Goal: Transaction & Acquisition: Purchase product/service

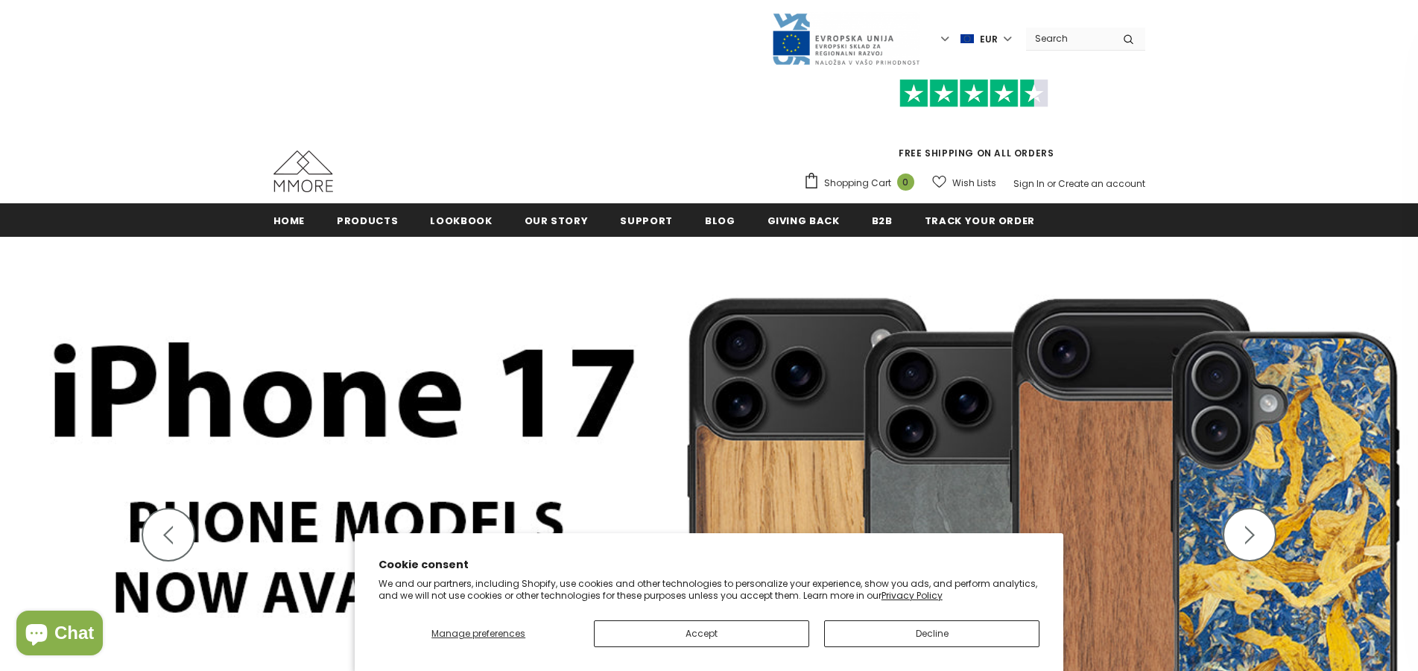
click at [753, 627] on button "Accept" at bounding box center [701, 634] width 215 height 27
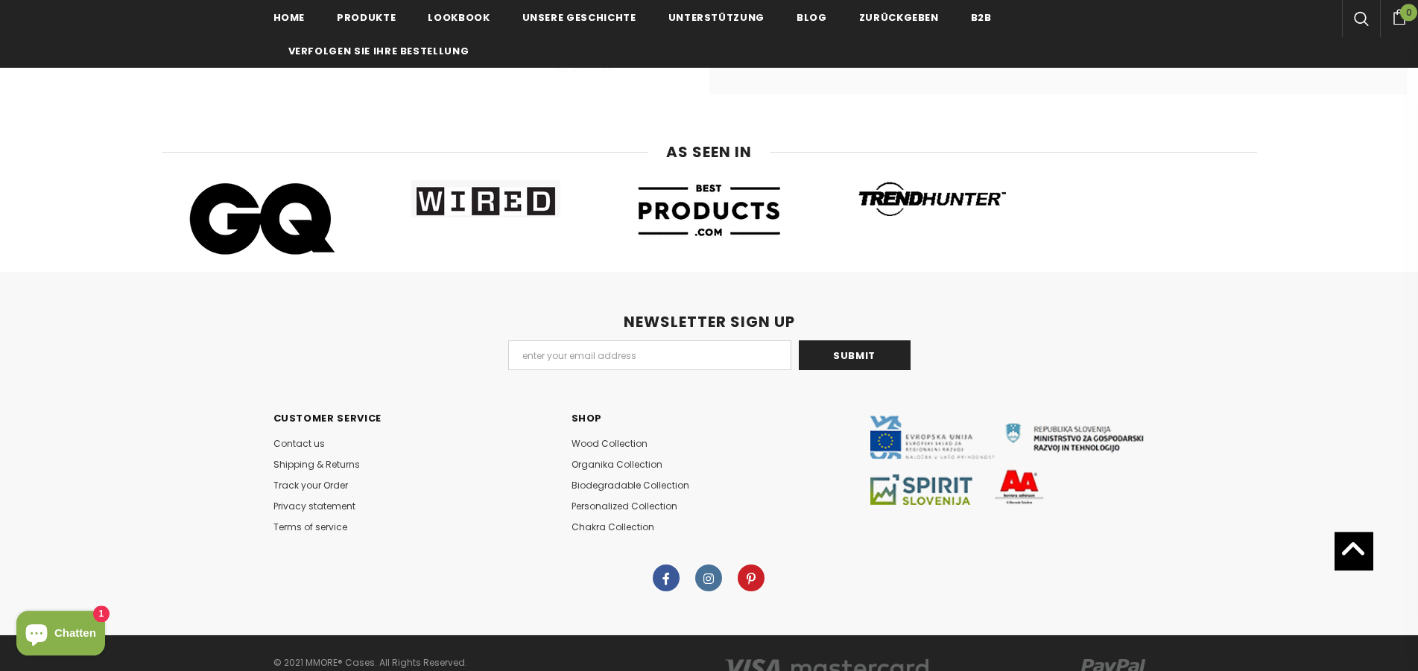
scroll to position [9307, 0]
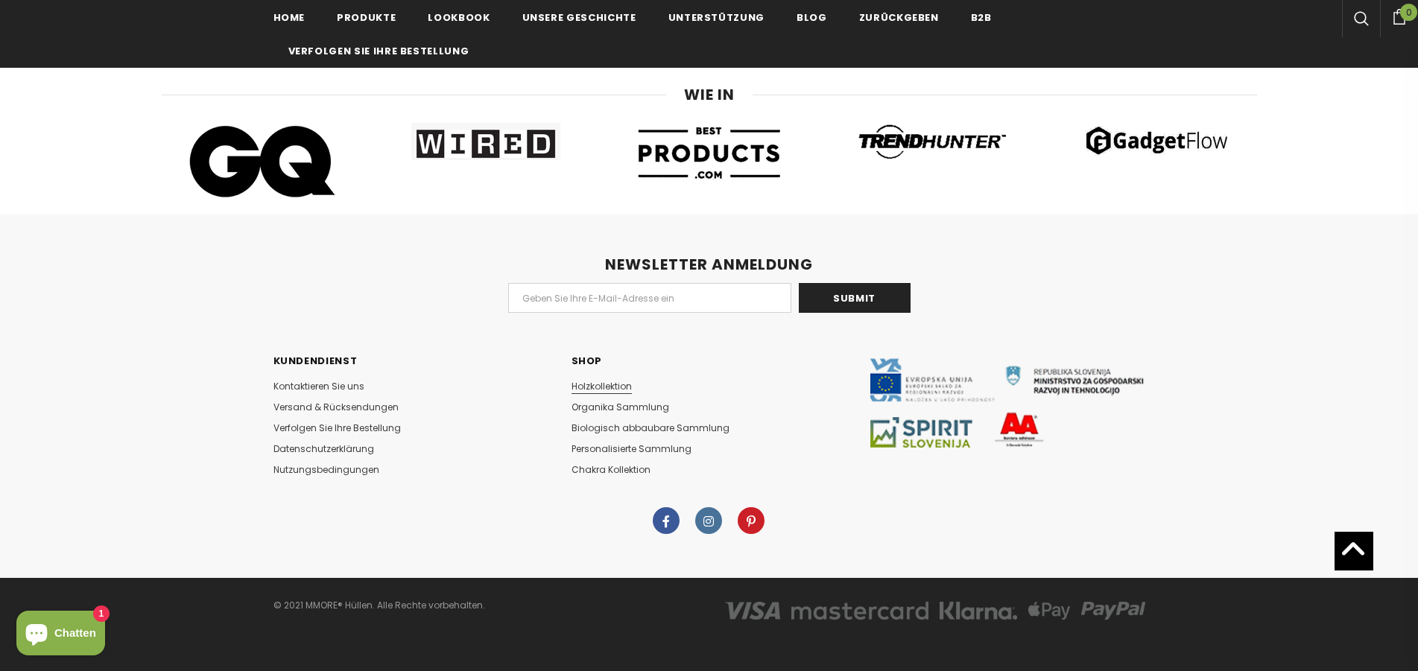
click at [612, 386] on span "Holzkollektion" at bounding box center [602, 386] width 60 height 13
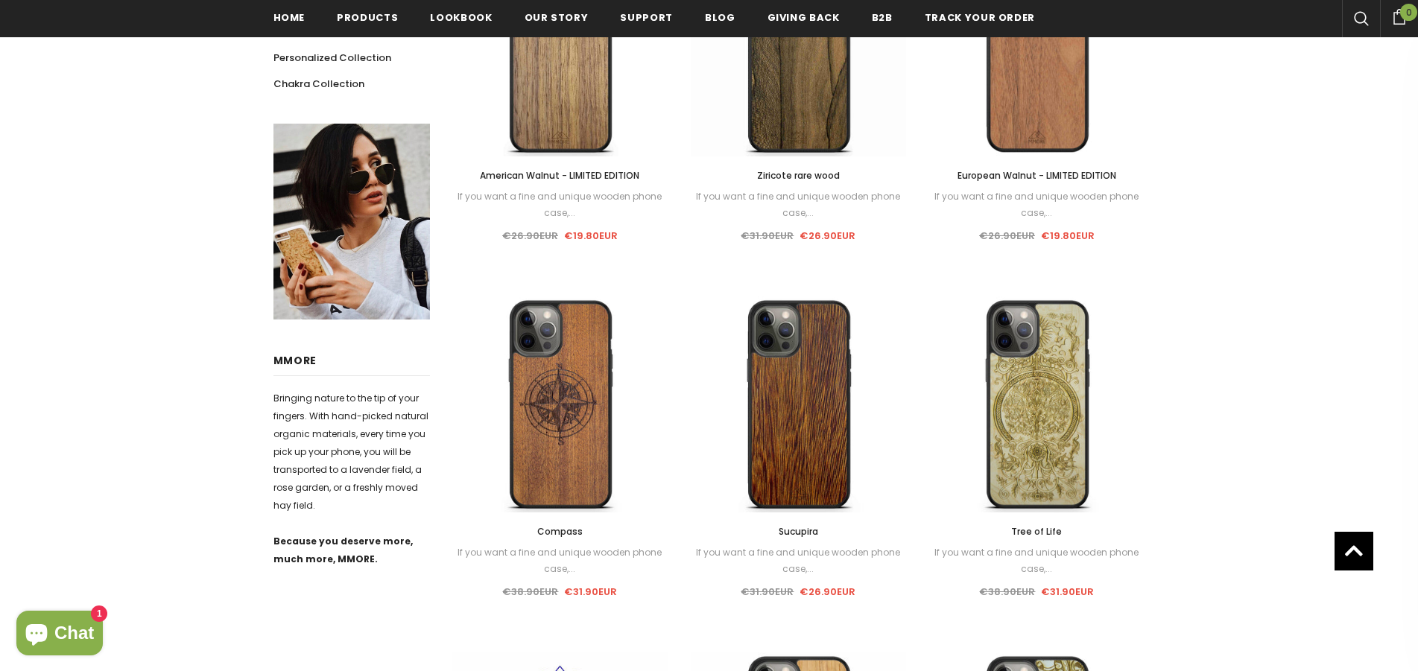
scroll to position [156, 0]
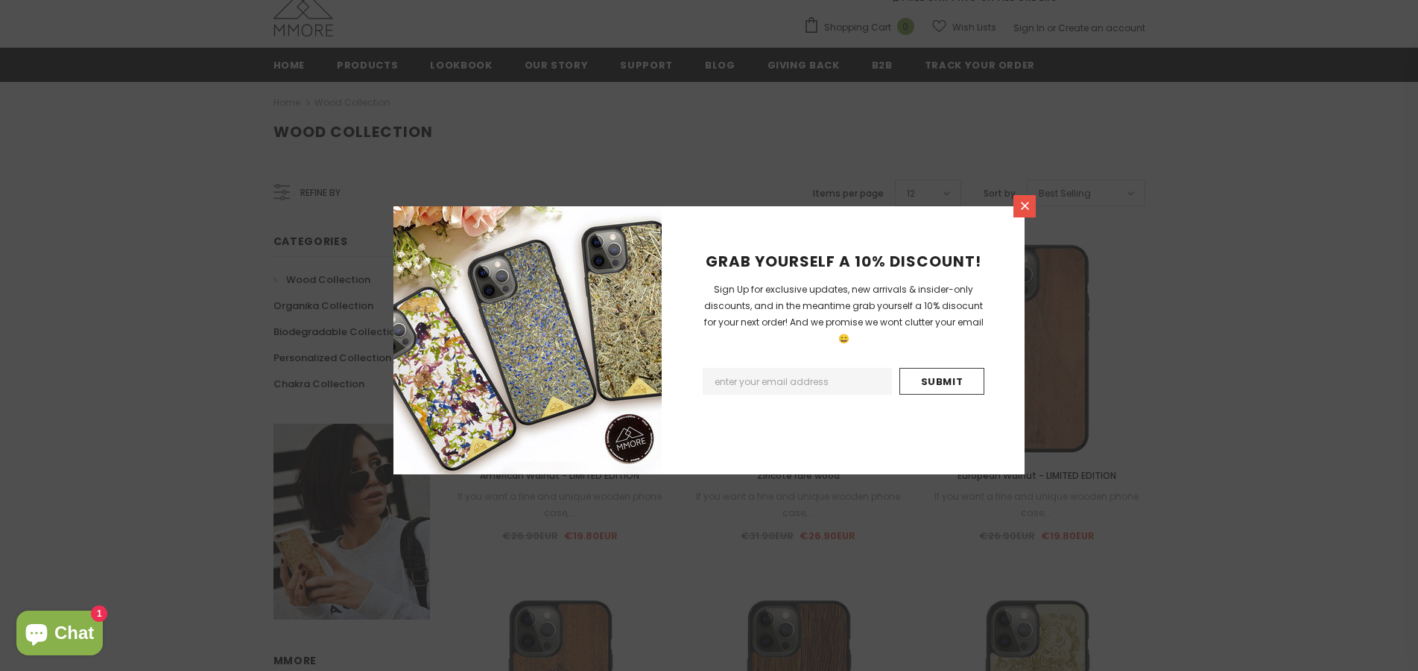
click at [1025, 203] on icon at bounding box center [1025, 206] width 13 height 13
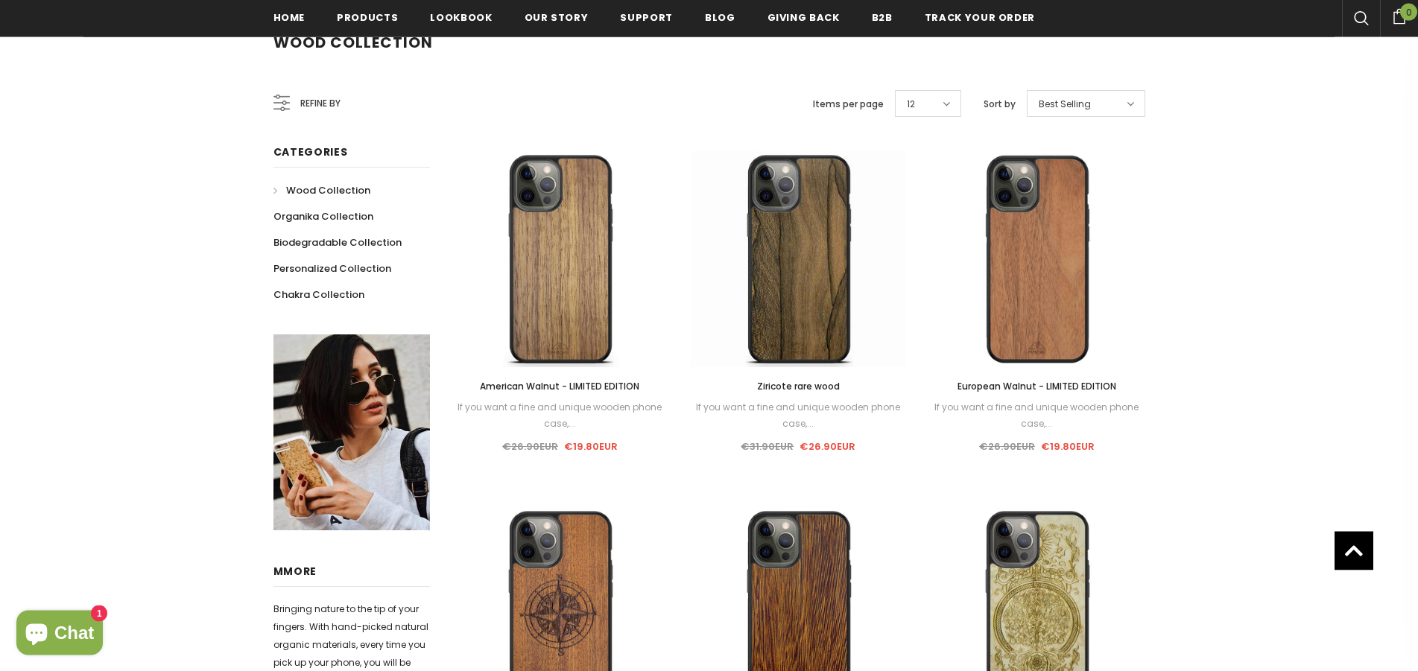
scroll to position [232, 0]
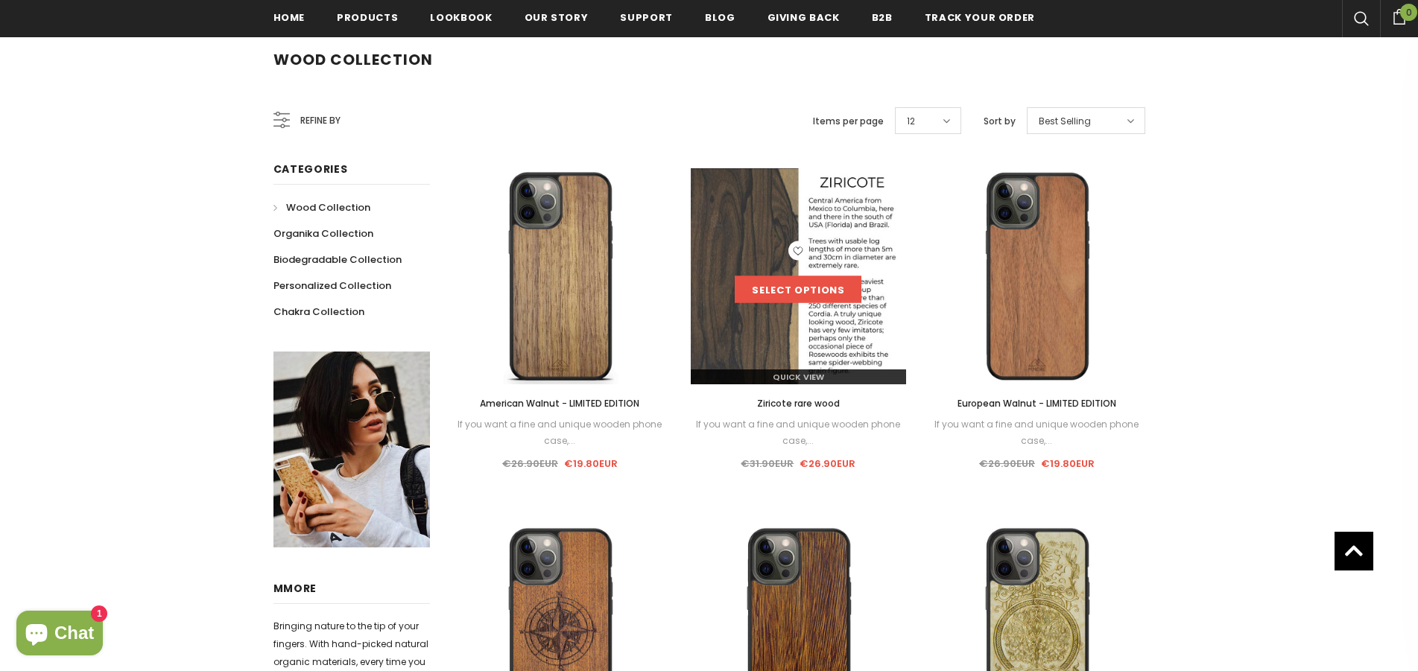
click at [818, 290] on link "Select options" at bounding box center [798, 289] width 127 height 27
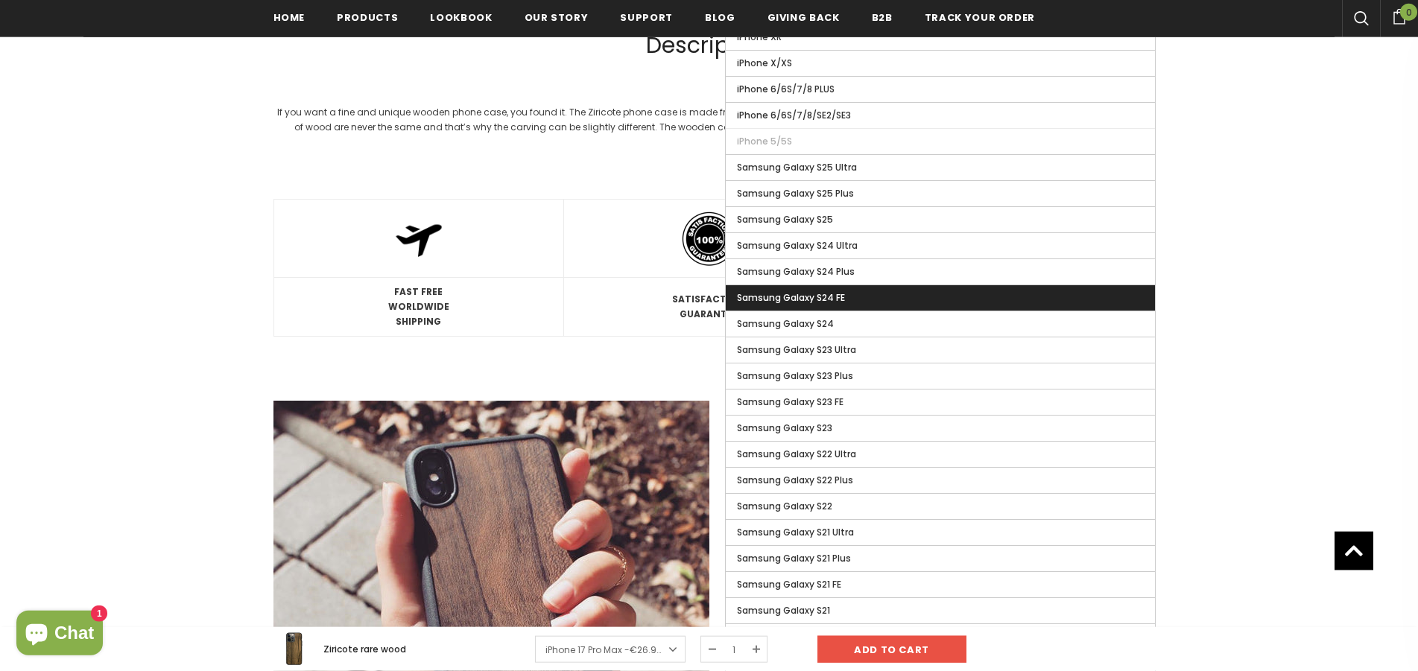
scroll to position [1168, 0]
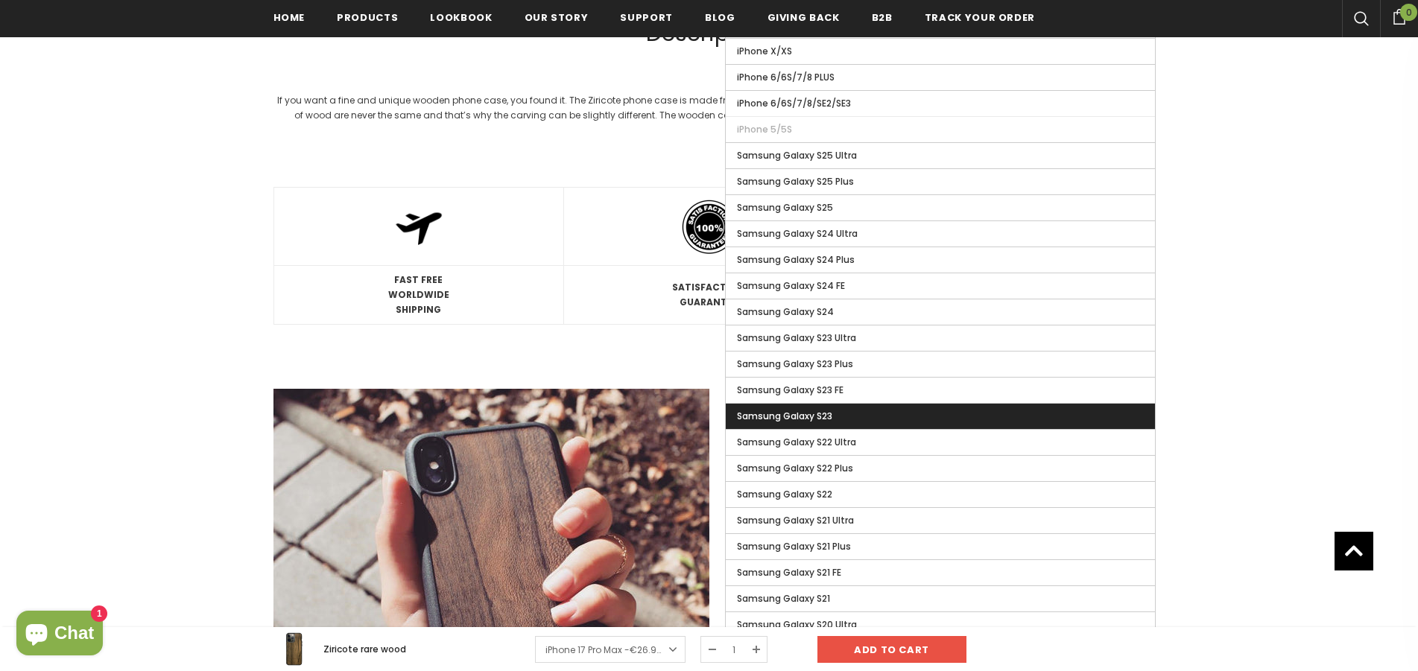
click at [881, 417] on label "Samsung Galaxy S23" at bounding box center [940, 416] width 429 height 25
click at [0, 0] on input "Samsung Galaxy S23" at bounding box center [0, 0] width 0 height 0
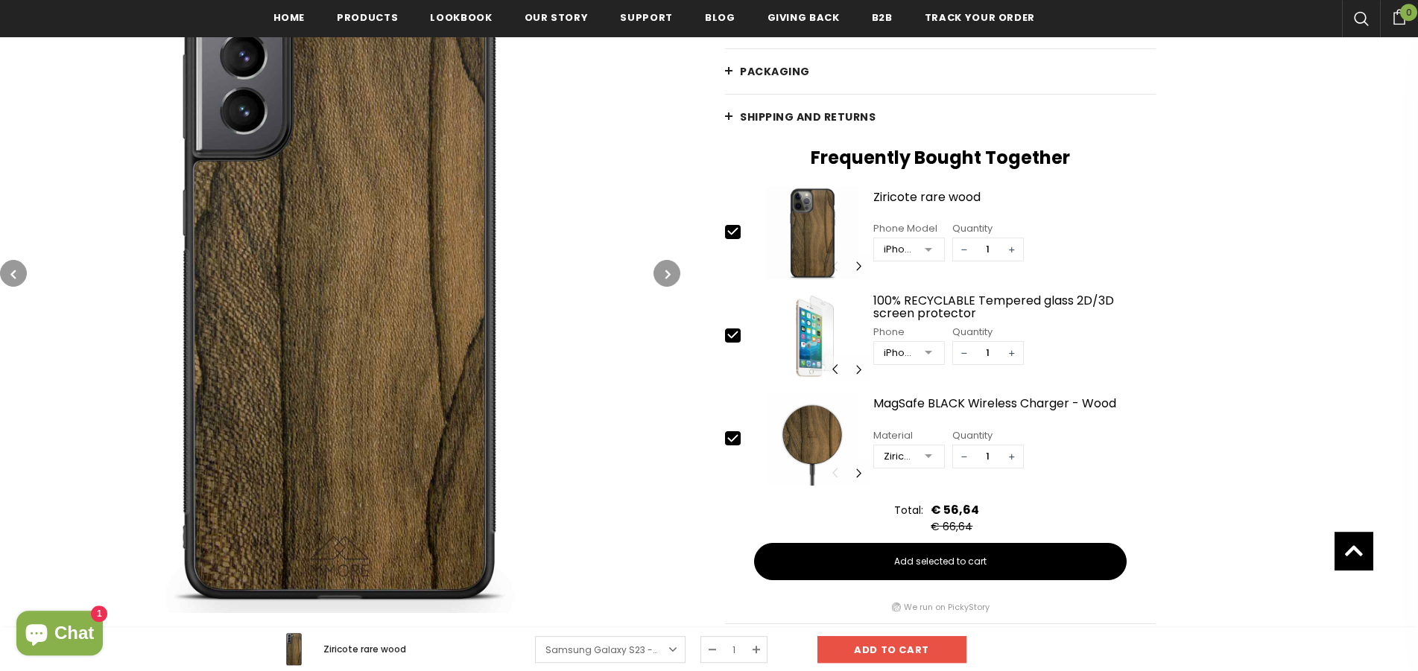
scroll to position [332, 0]
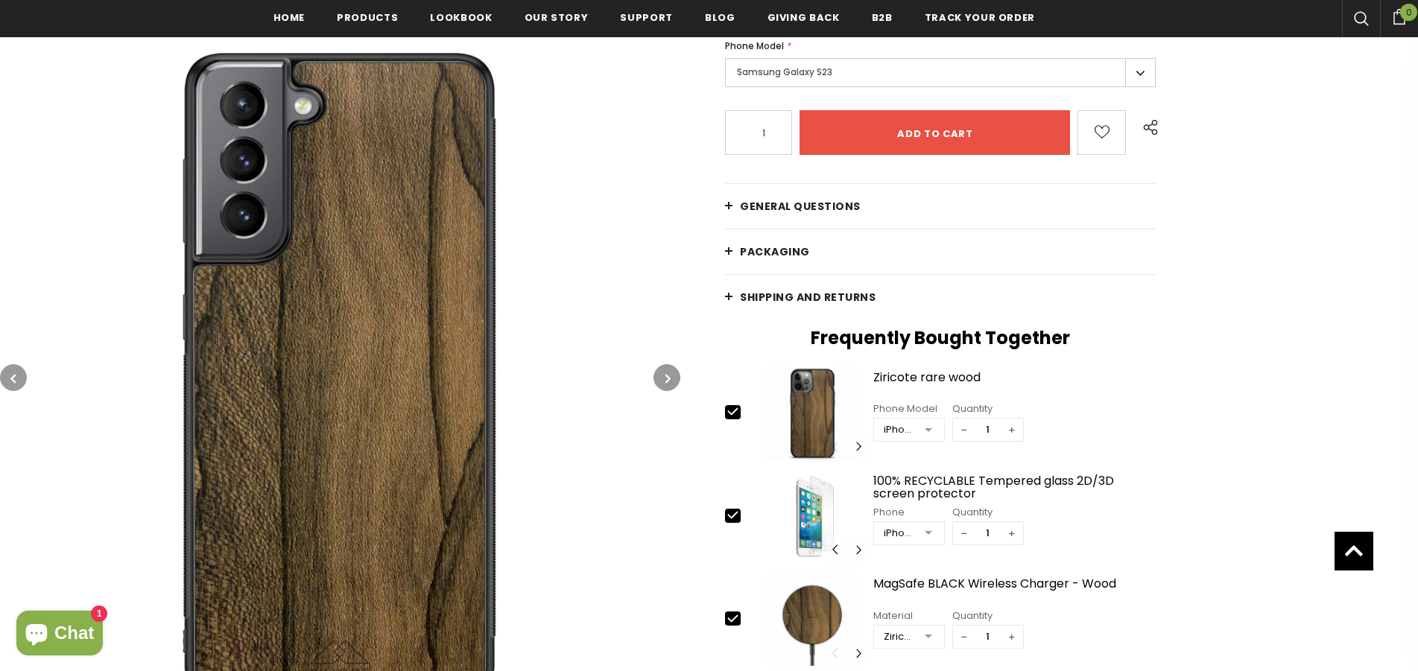
click at [666, 377] on icon "button" at bounding box center [667, 378] width 5 height 15
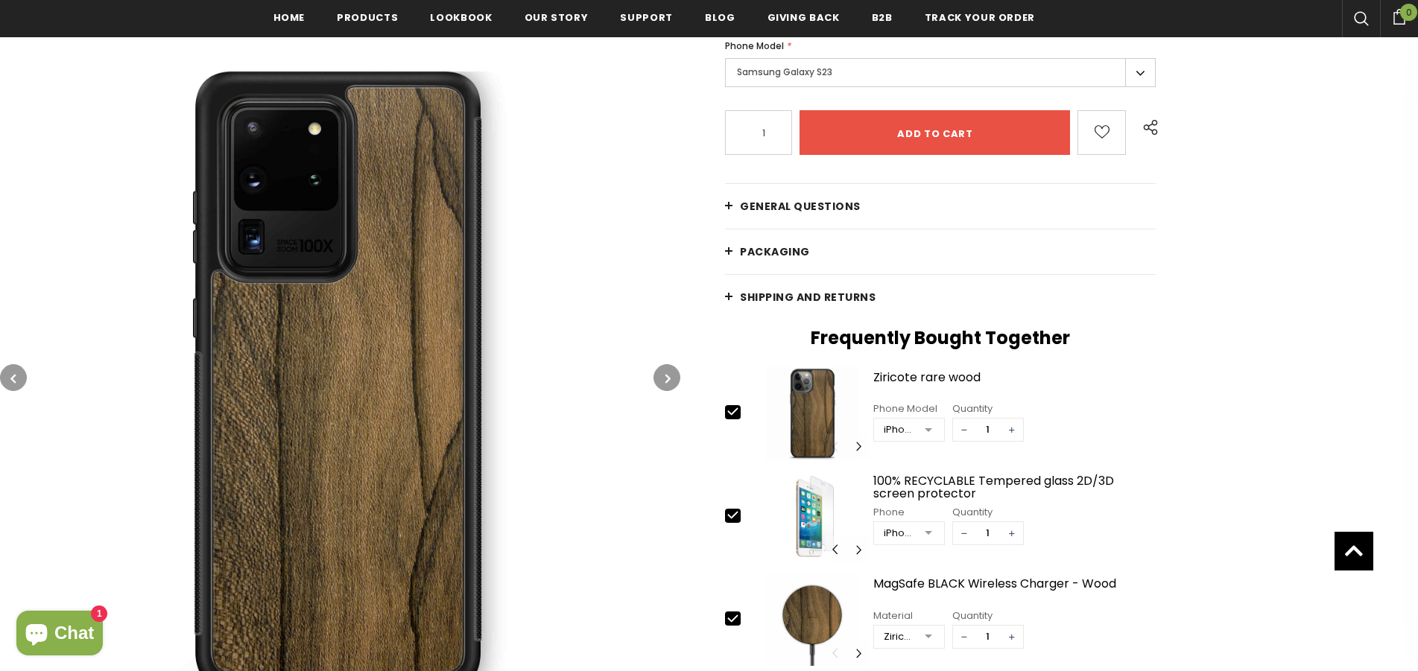
click at [666, 378] on icon "button" at bounding box center [667, 378] width 5 height 15
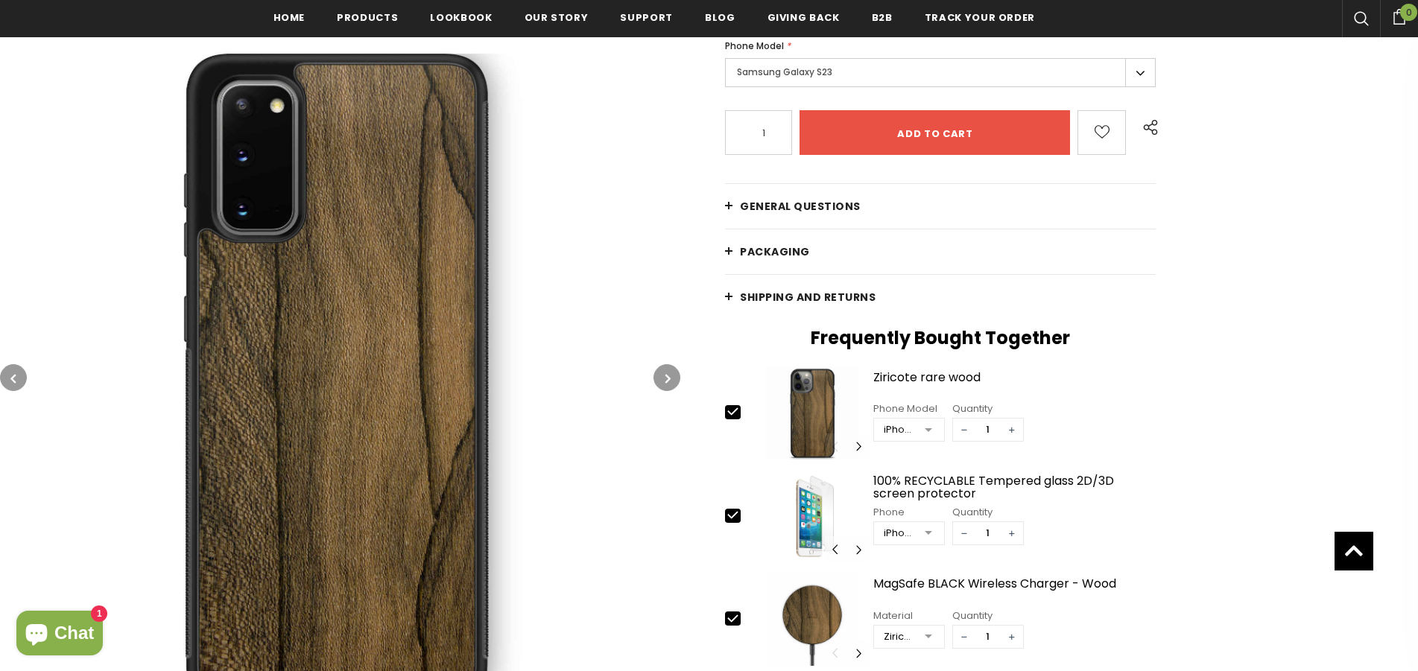
click at [666, 378] on icon "button" at bounding box center [667, 378] width 5 height 15
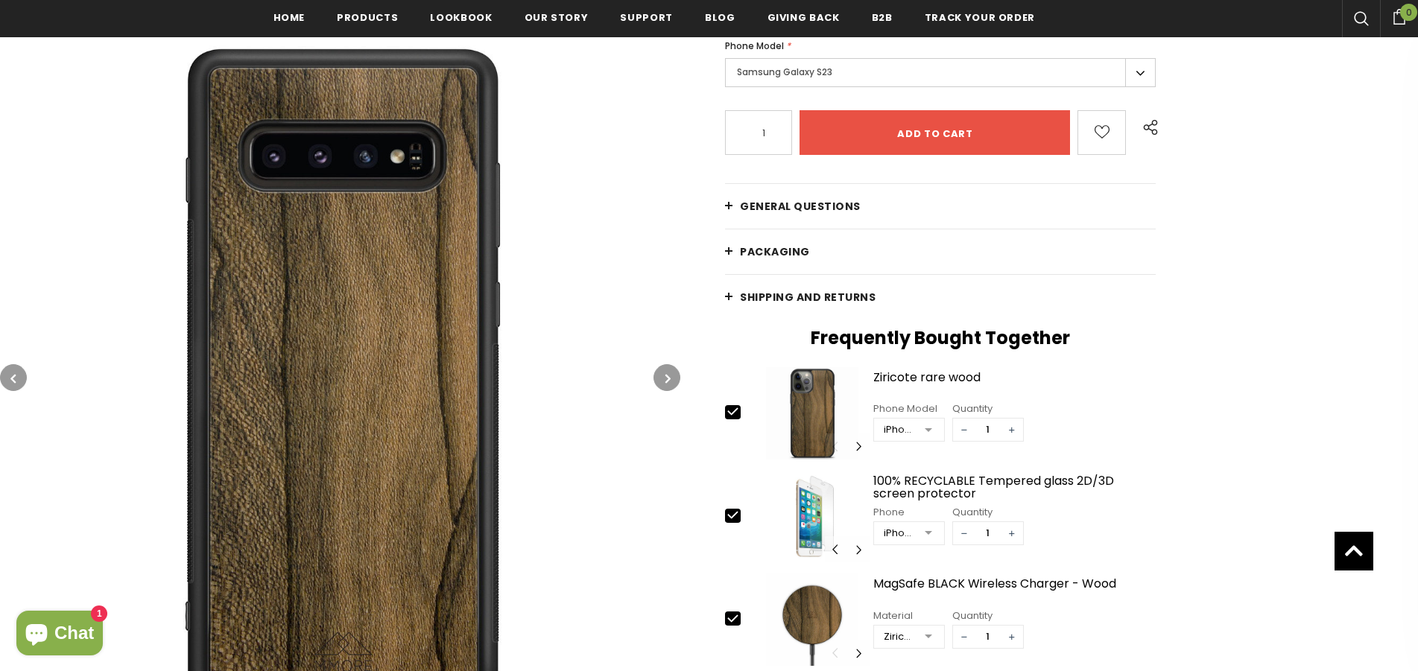
click at [666, 378] on icon "button" at bounding box center [667, 378] width 5 height 15
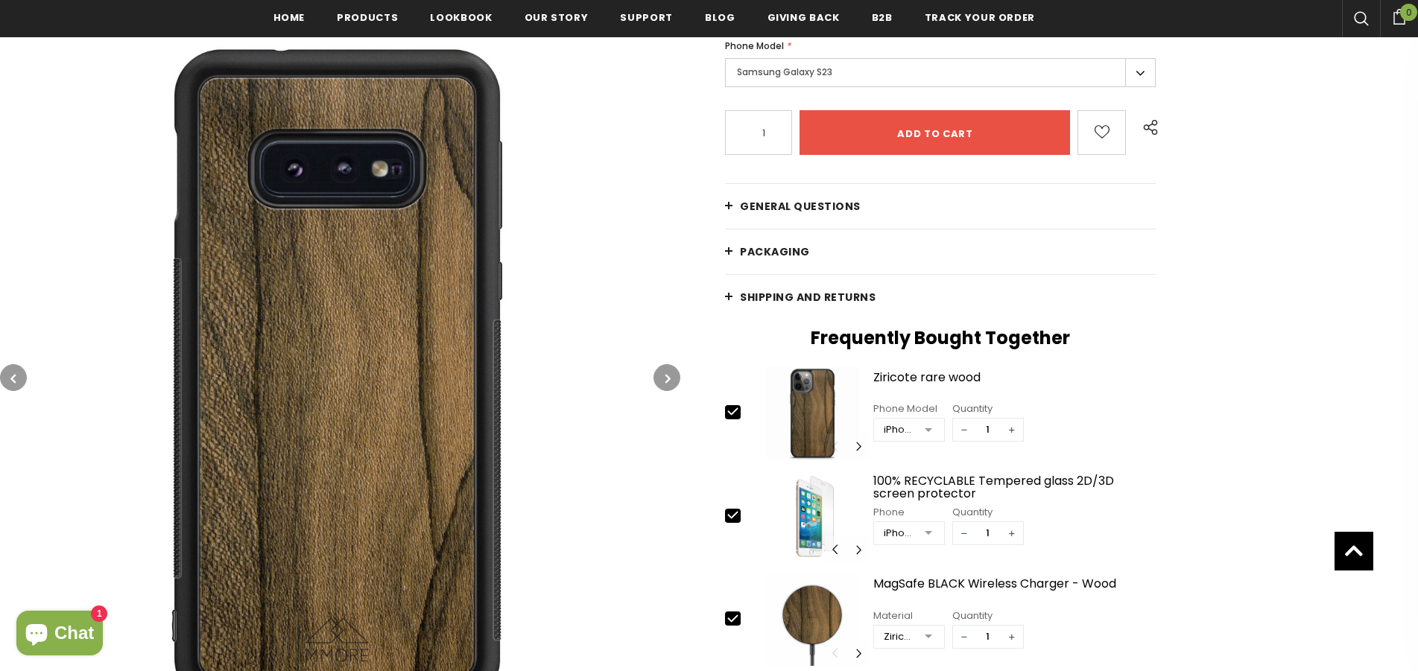
click at [666, 378] on icon "button" at bounding box center [667, 378] width 5 height 15
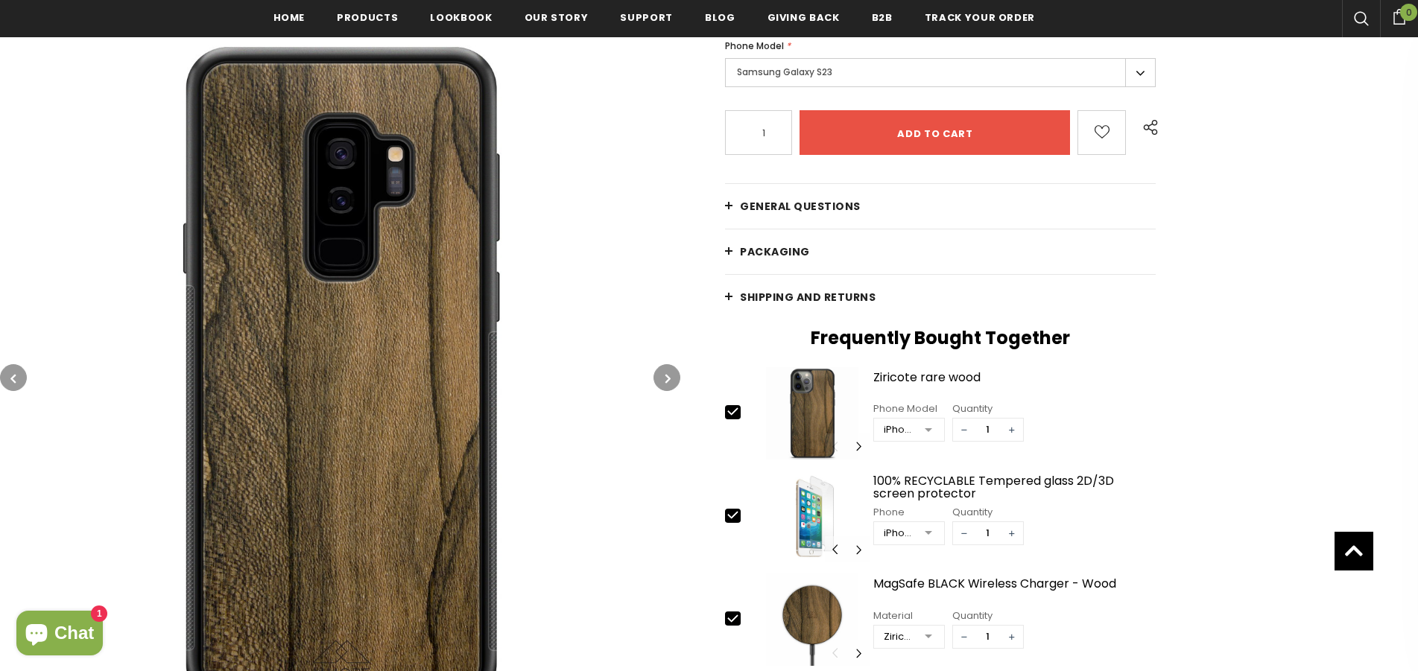
click at [666, 378] on icon "button" at bounding box center [667, 378] width 5 height 15
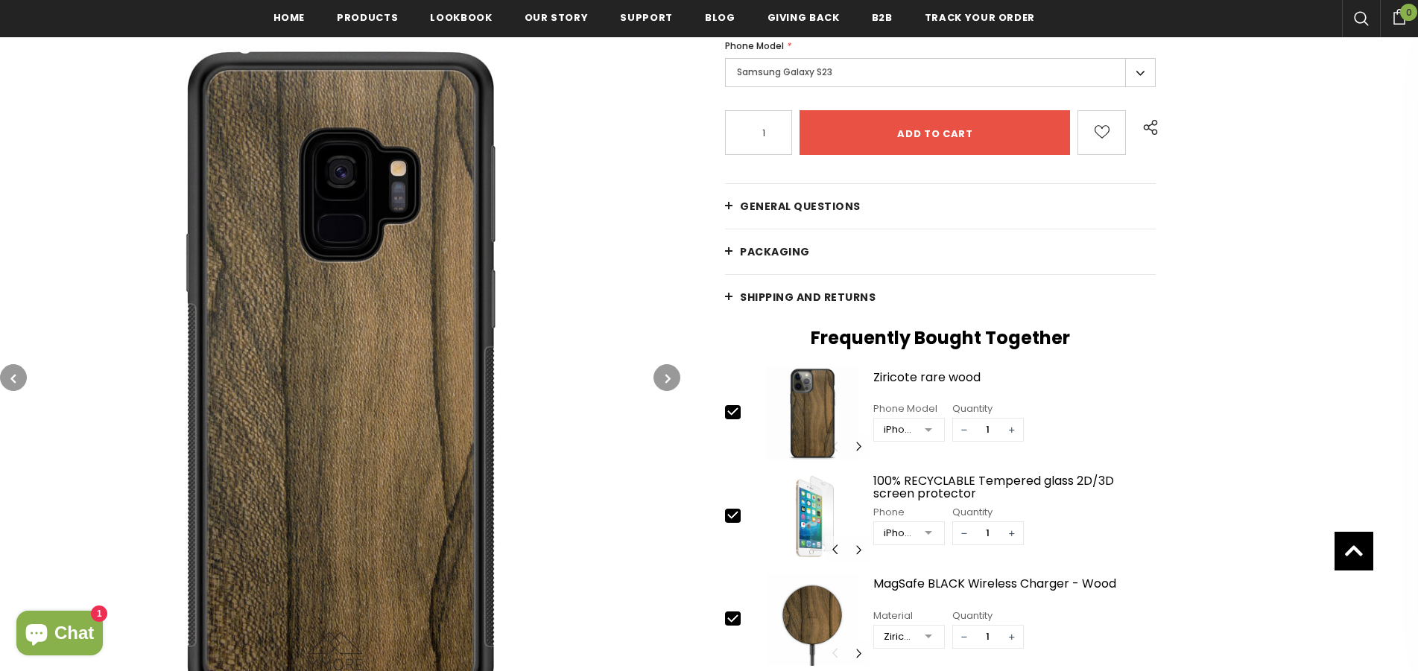
click at [666, 378] on icon "button" at bounding box center [667, 378] width 5 height 15
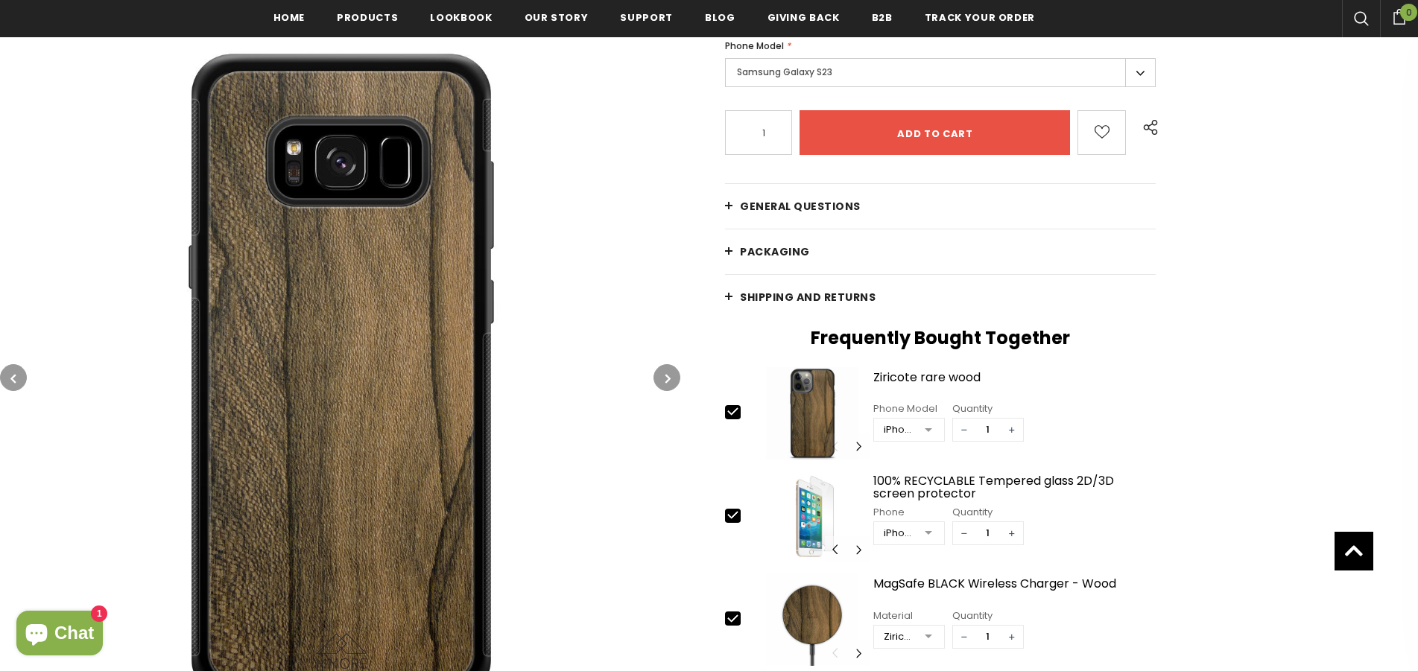
click at [666, 378] on icon "button" at bounding box center [667, 378] width 5 height 15
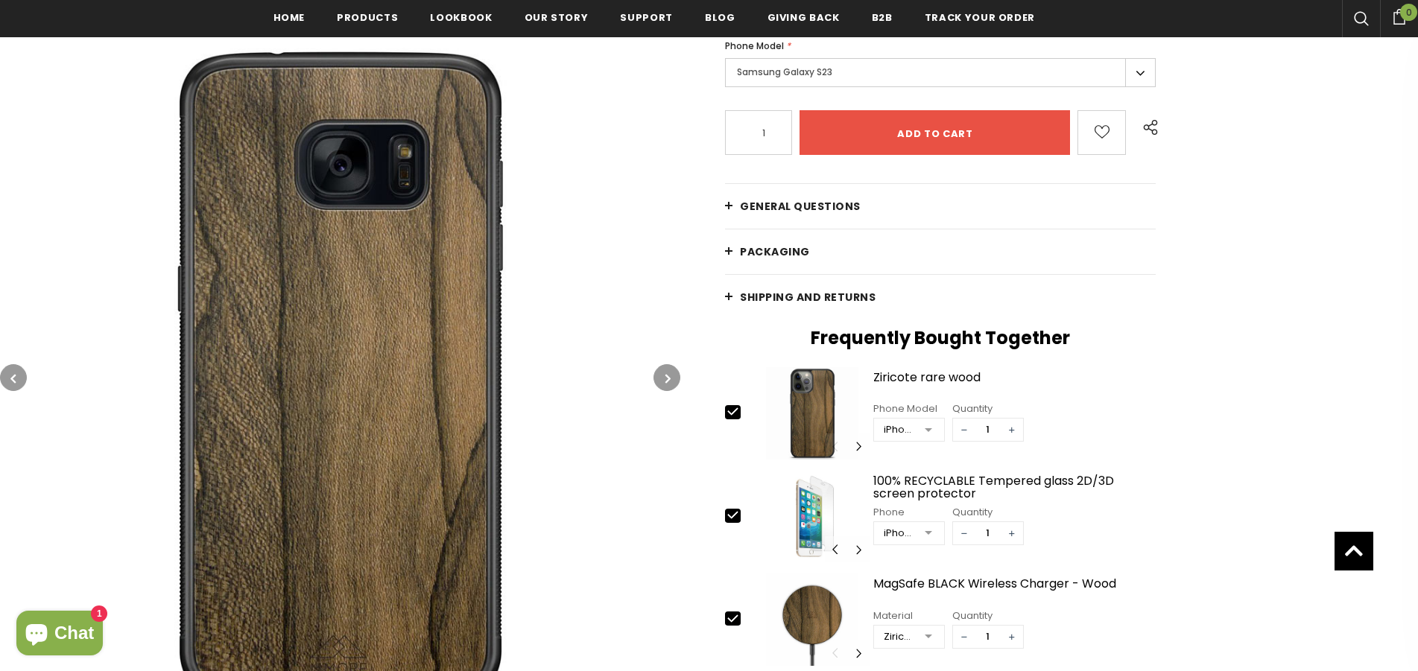
click at [666, 377] on icon "button" at bounding box center [667, 378] width 5 height 15
click at [665, 376] on icon "button" at bounding box center [667, 378] width 5 height 15
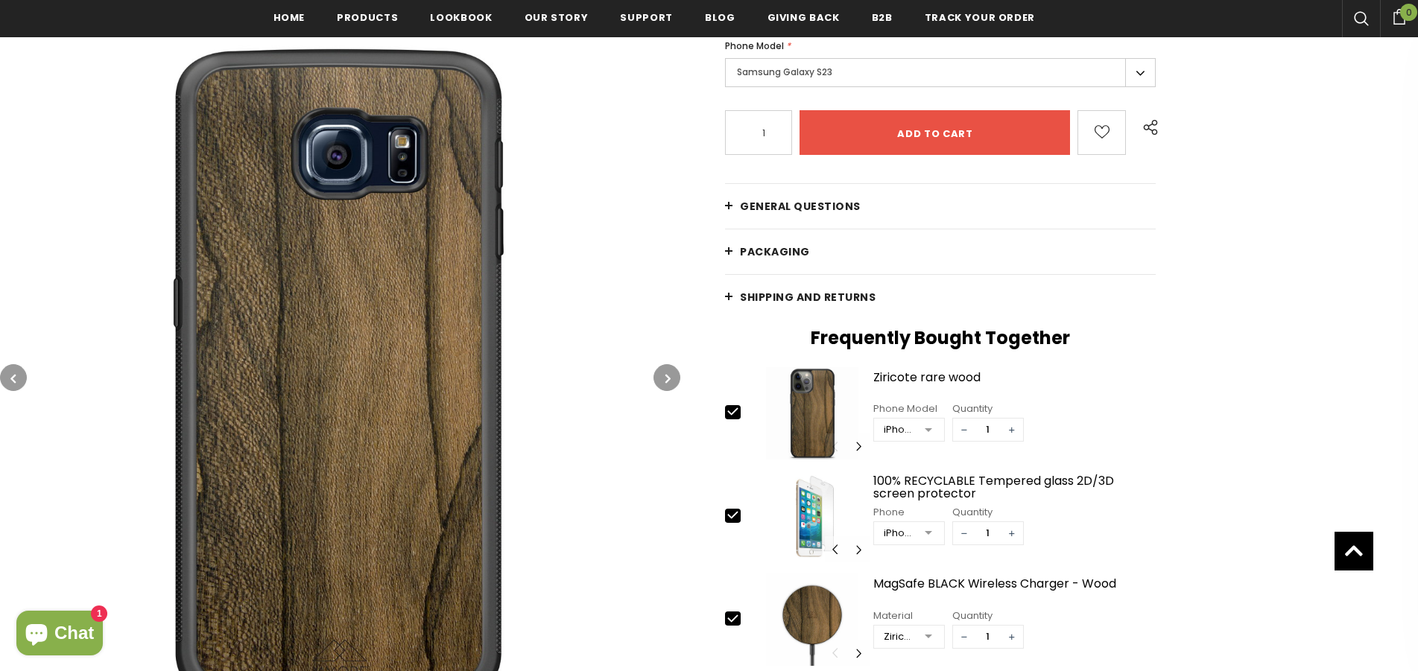
click at [820, 211] on span "General Questions" at bounding box center [800, 206] width 121 height 15
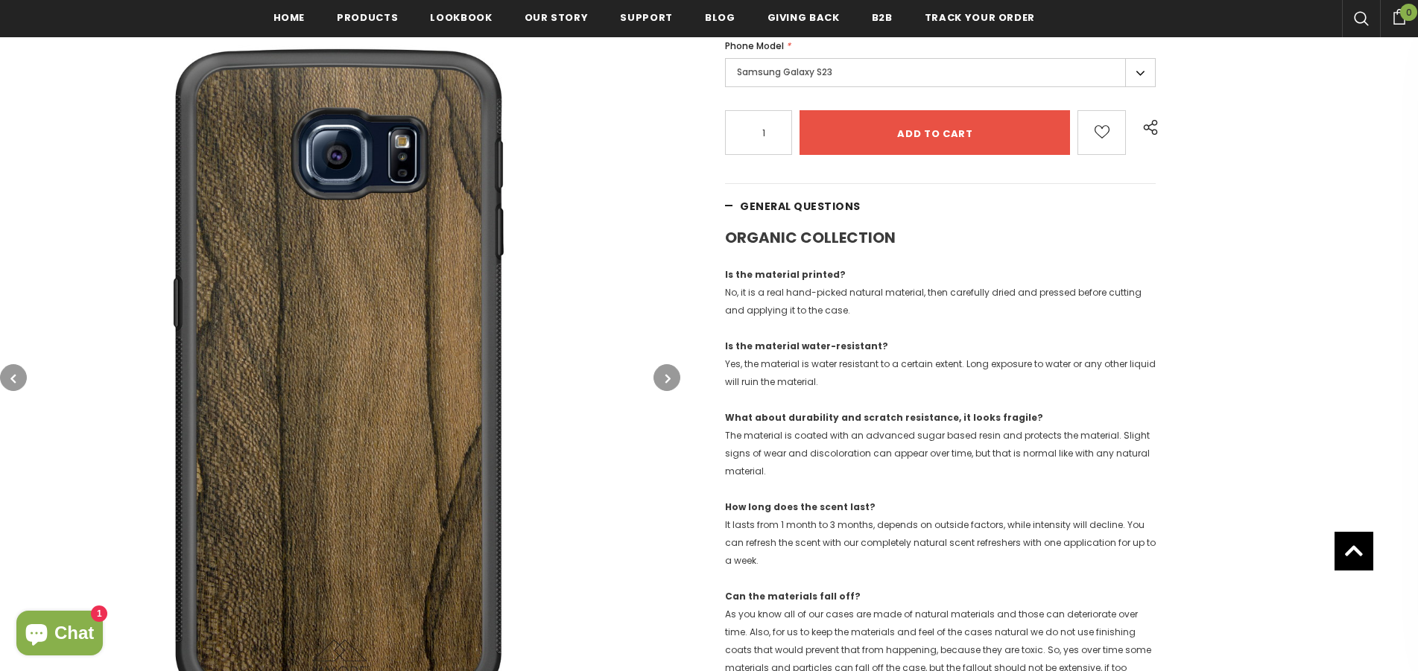
click at [820, 210] on span "General Questions" at bounding box center [800, 206] width 121 height 15
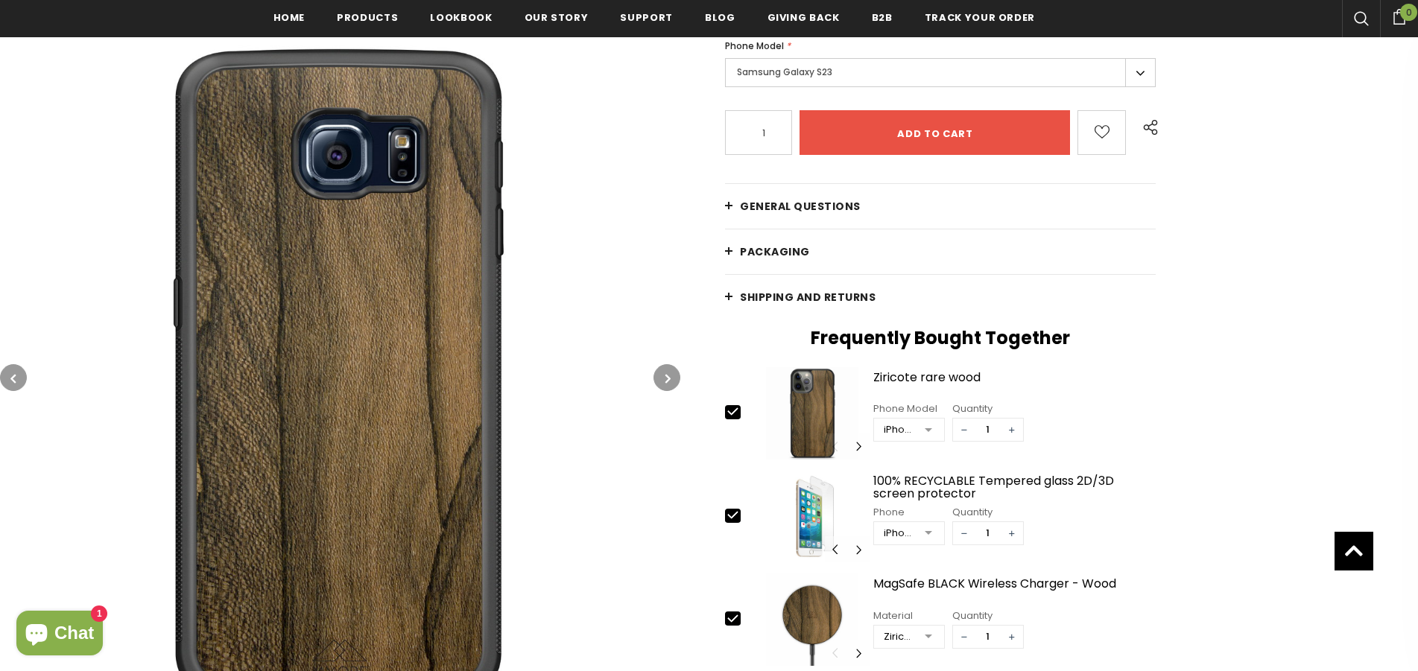
click at [814, 209] on span "General Questions" at bounding box center [800, 206] width 121 height 15
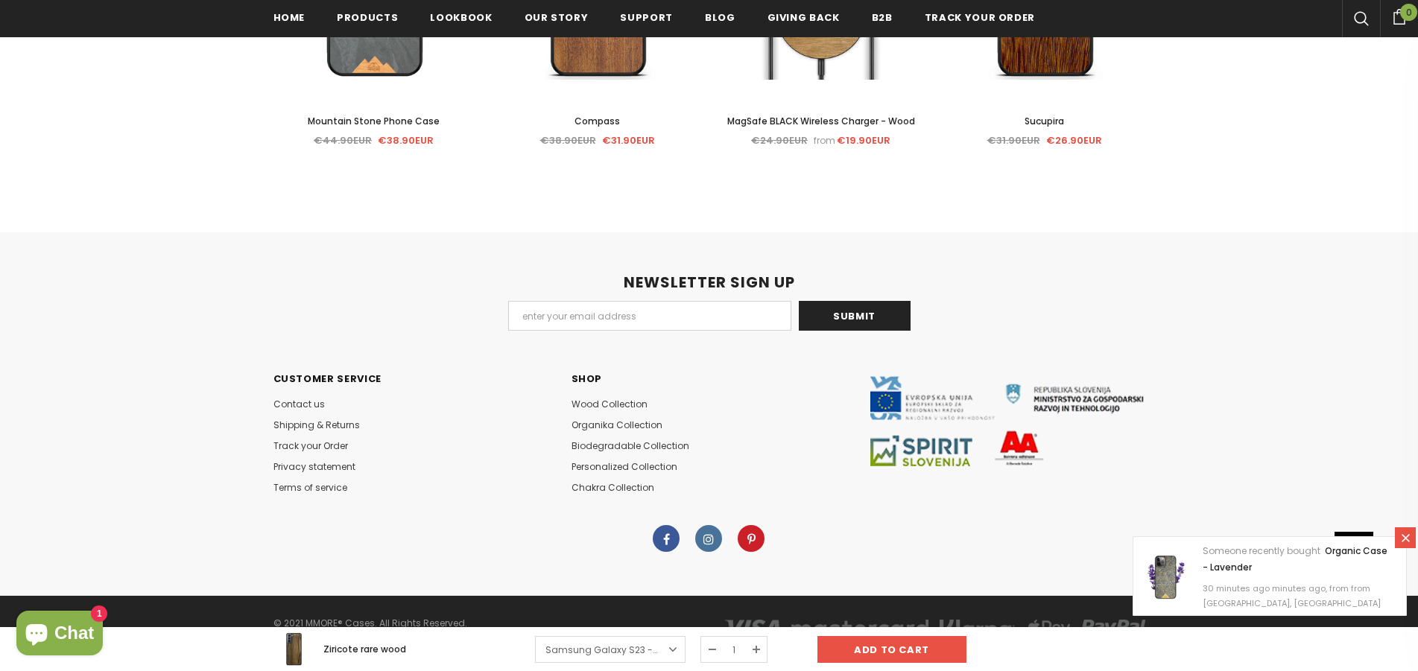
scroll to position [4930, 0]
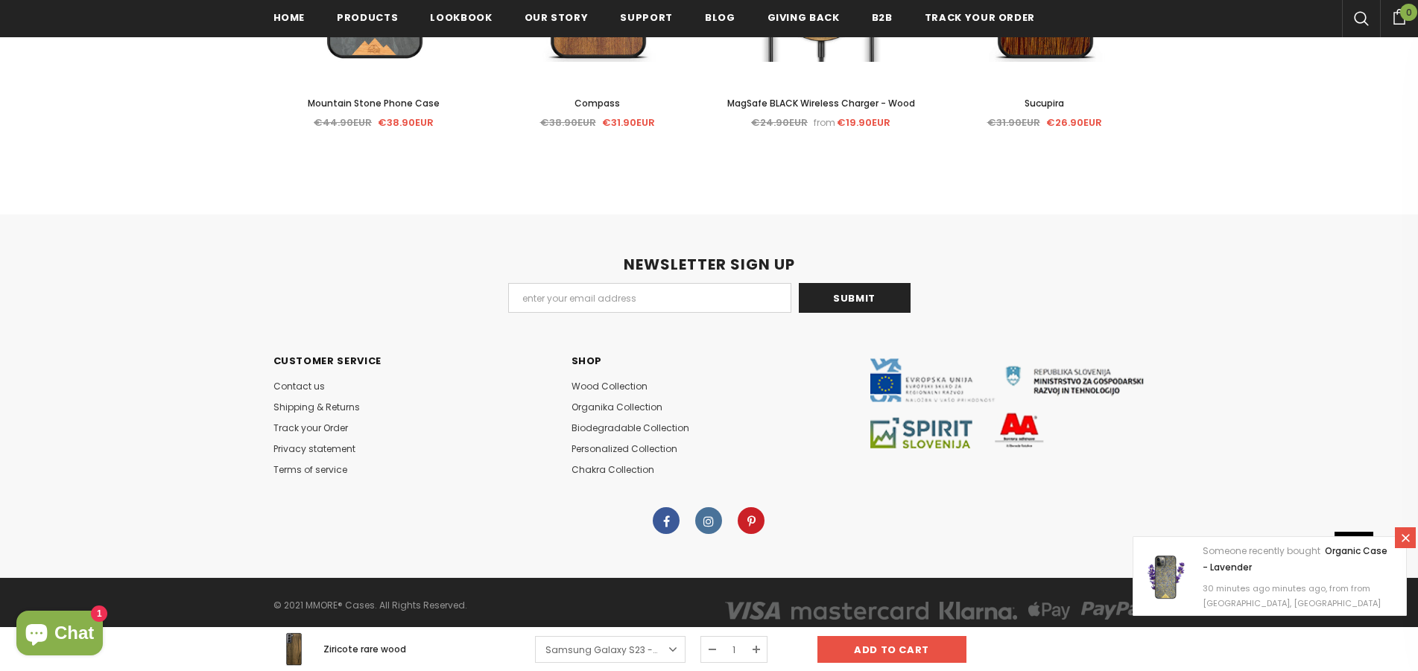
click at [1409, 532] on icon at bounding box center [1405, 538] width 13 height 13
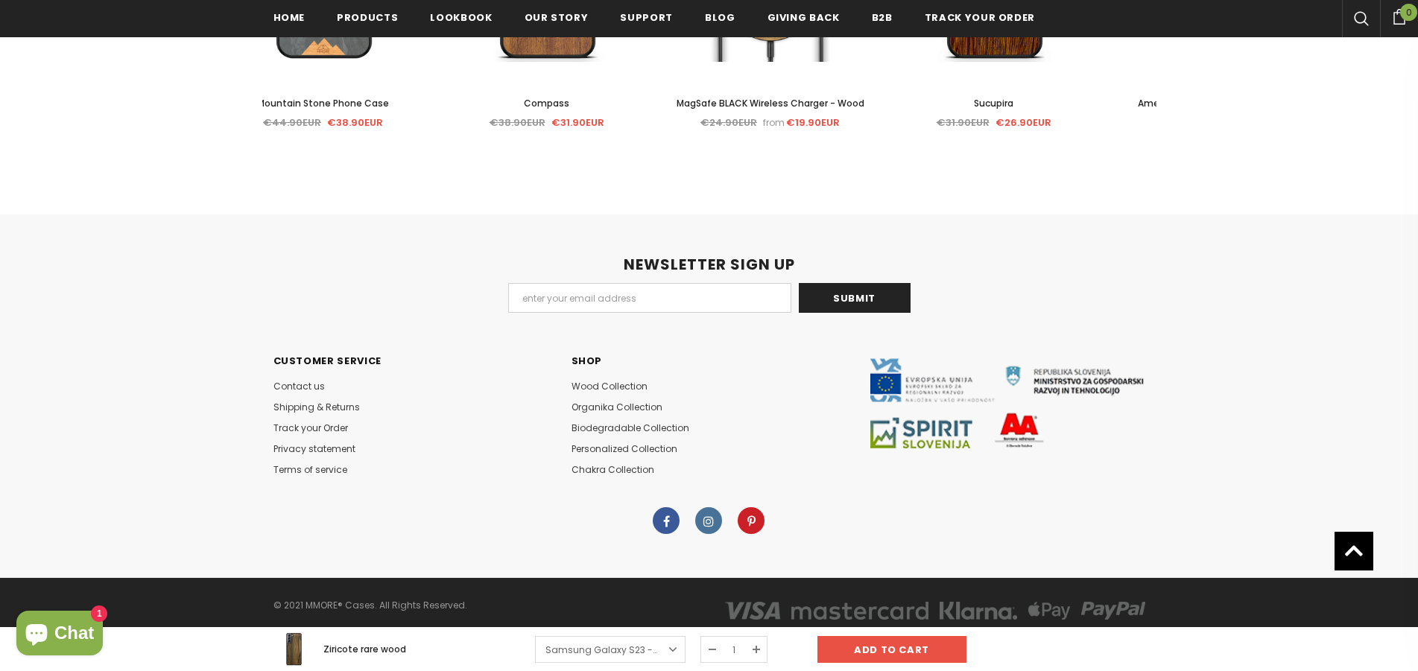
drag, startPoint x: 880, startPoint y: 128, endPoint x: 827, endPoint y: 130, distance: 52.9
click at [827, 130] on span "€19.90EUR" at bounding box center [813, 122] width 54 height 14
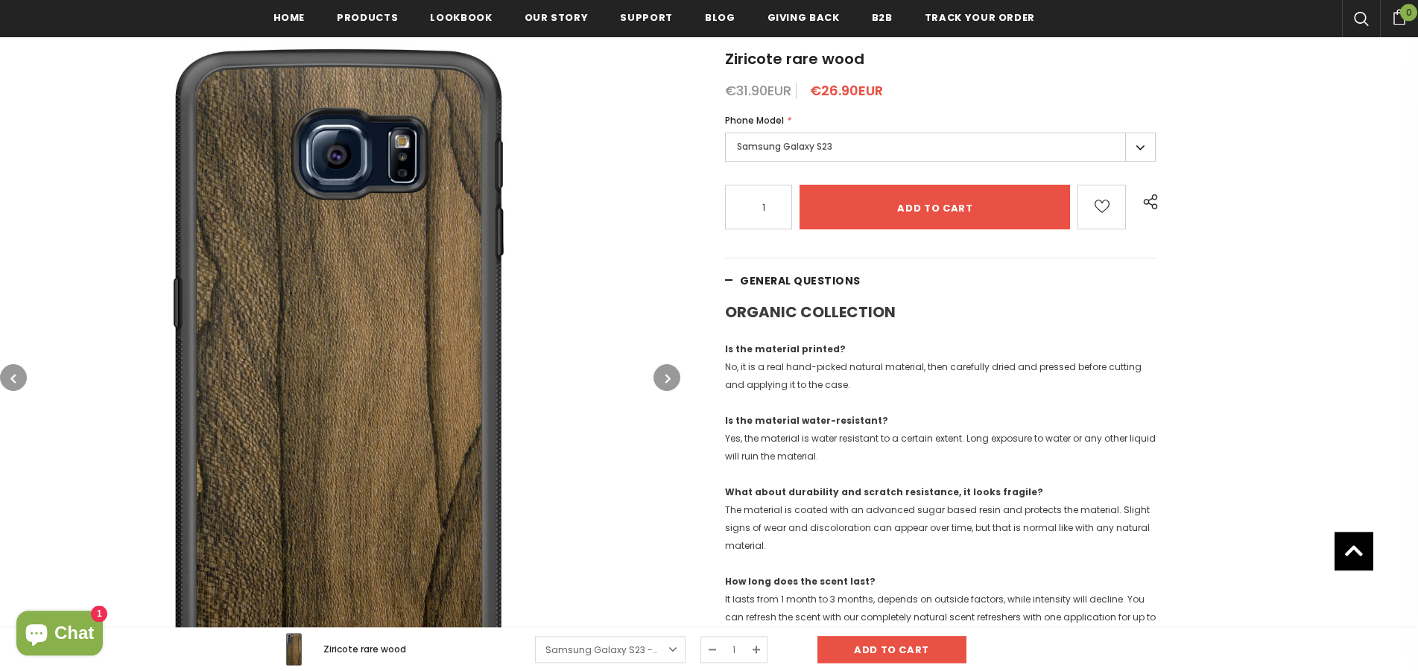
scroll to position [0, 0]
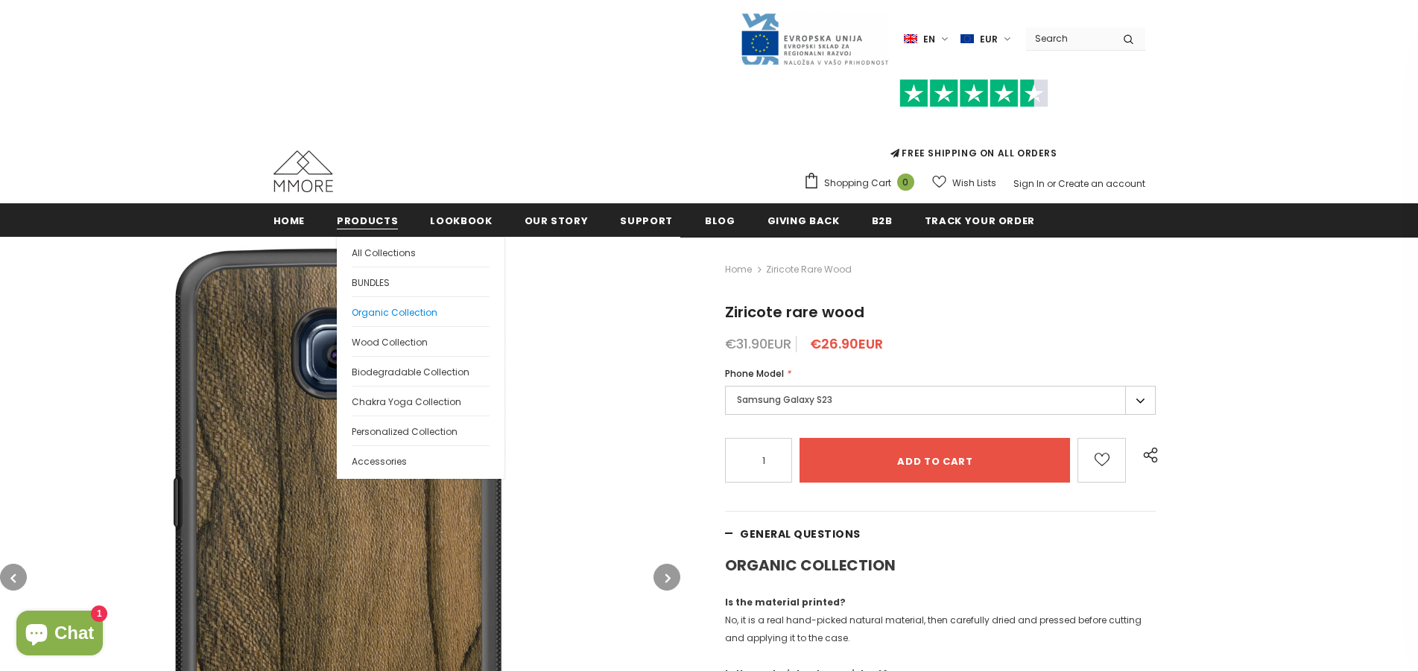
click at [392, 314] on span "Organic Collection" at bounding box center [395, 312] width 86 height 13
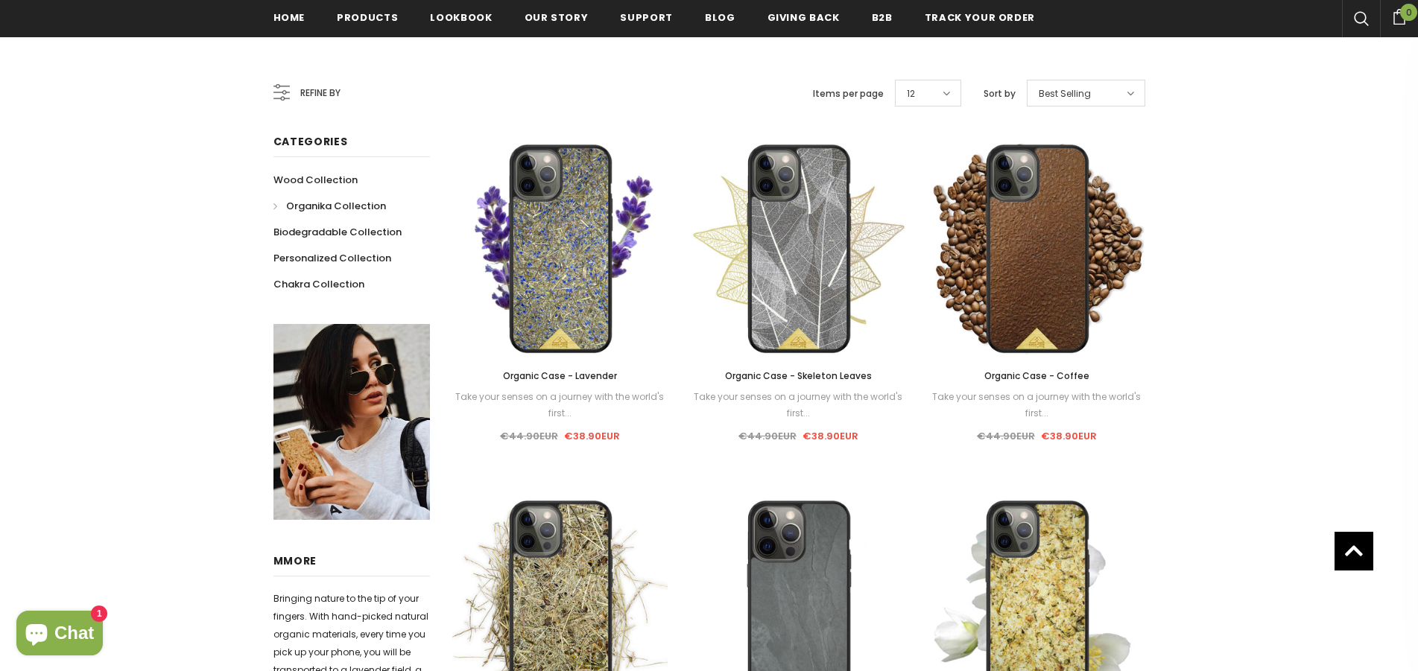
scroll to position [227, 0]
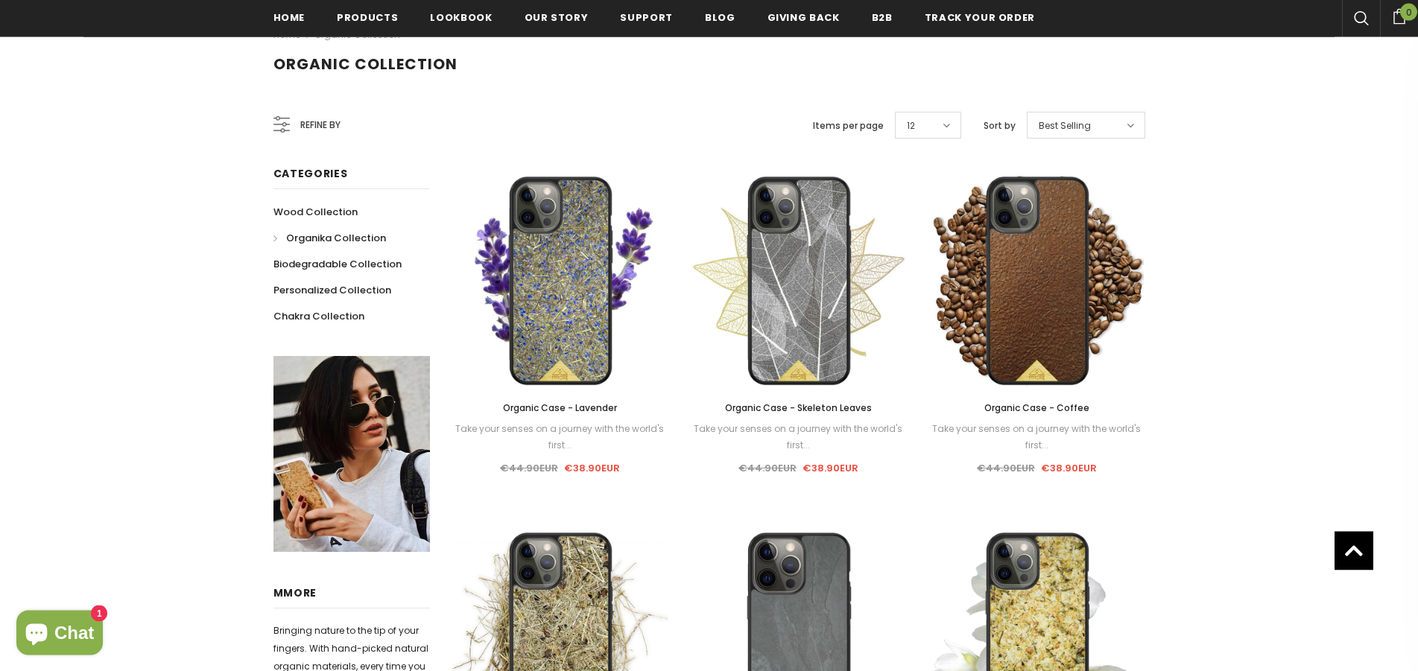
click at [1361, 92] on div "Organic Collection" at bounding box center [709, 77] width 1418 height 45
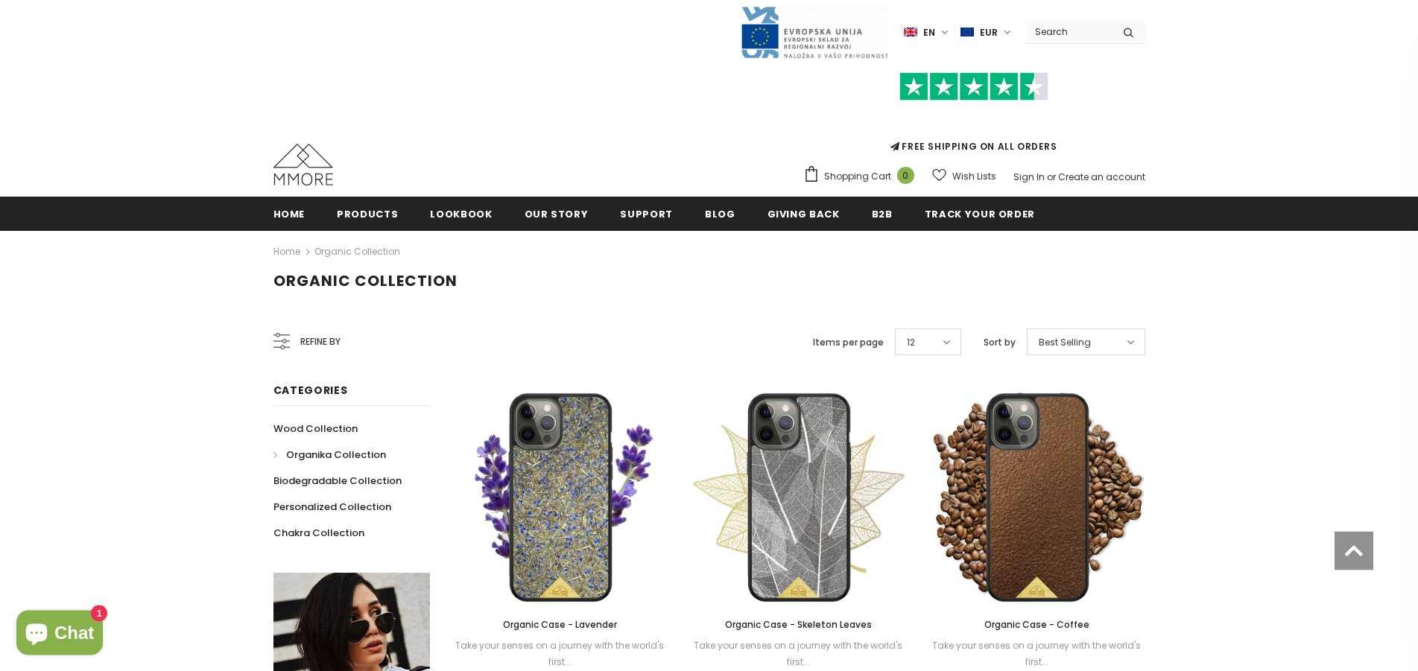
scroll to position [0, 0]
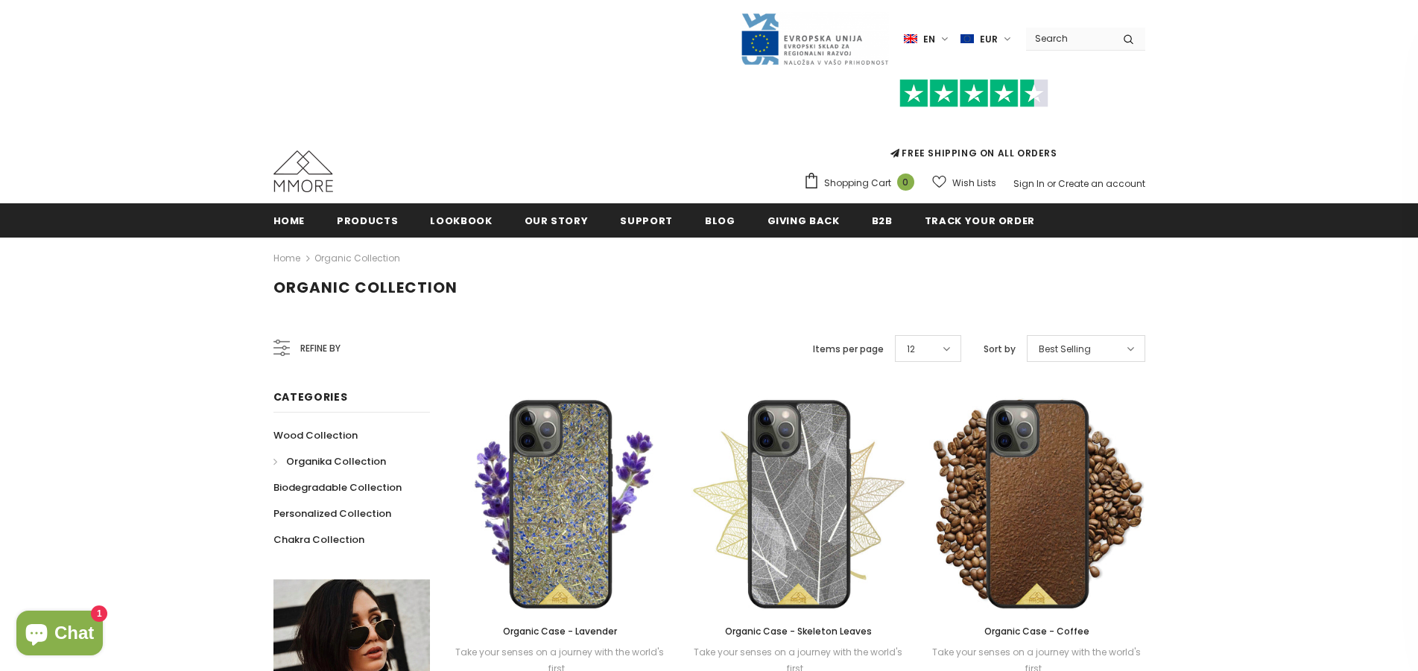
click at [935, 36] on span "en" at bounding box center [929, 39] width 12 height 15
click at [919, 86] on span "de" at bounding box center [914, 90] width 10 height 11
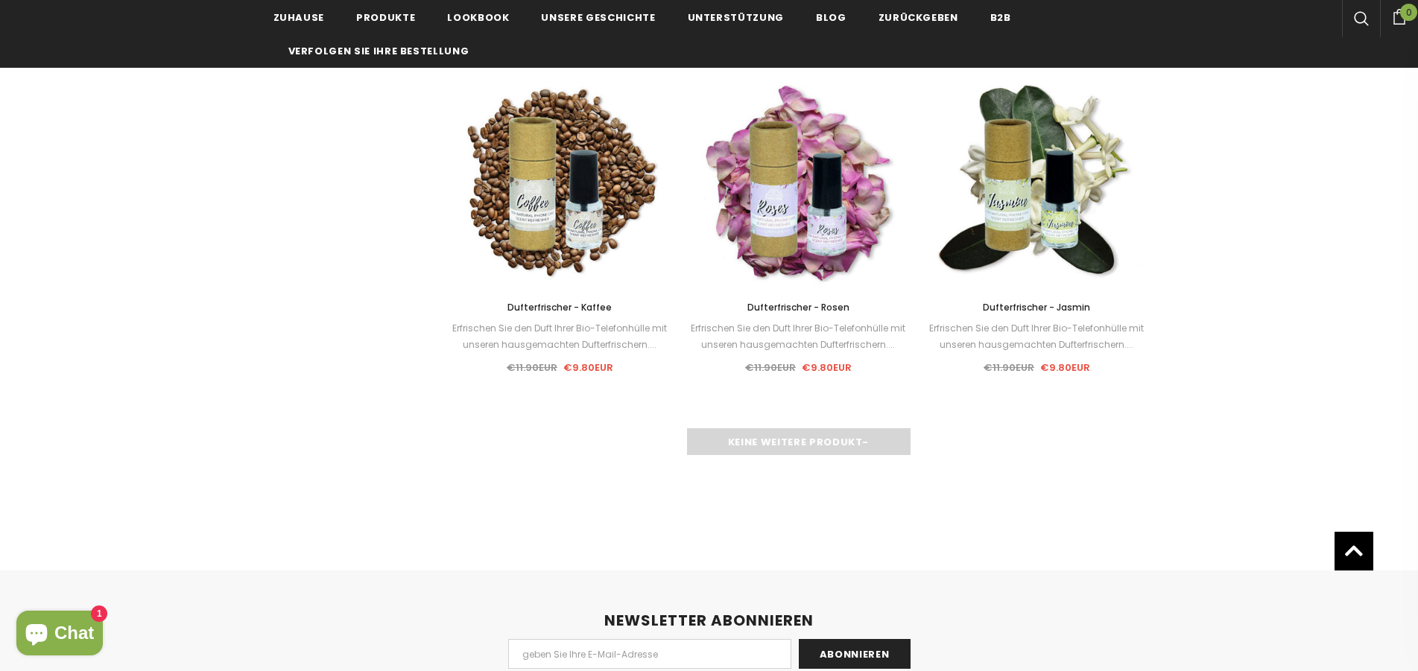
scroll to position [2041, 0]
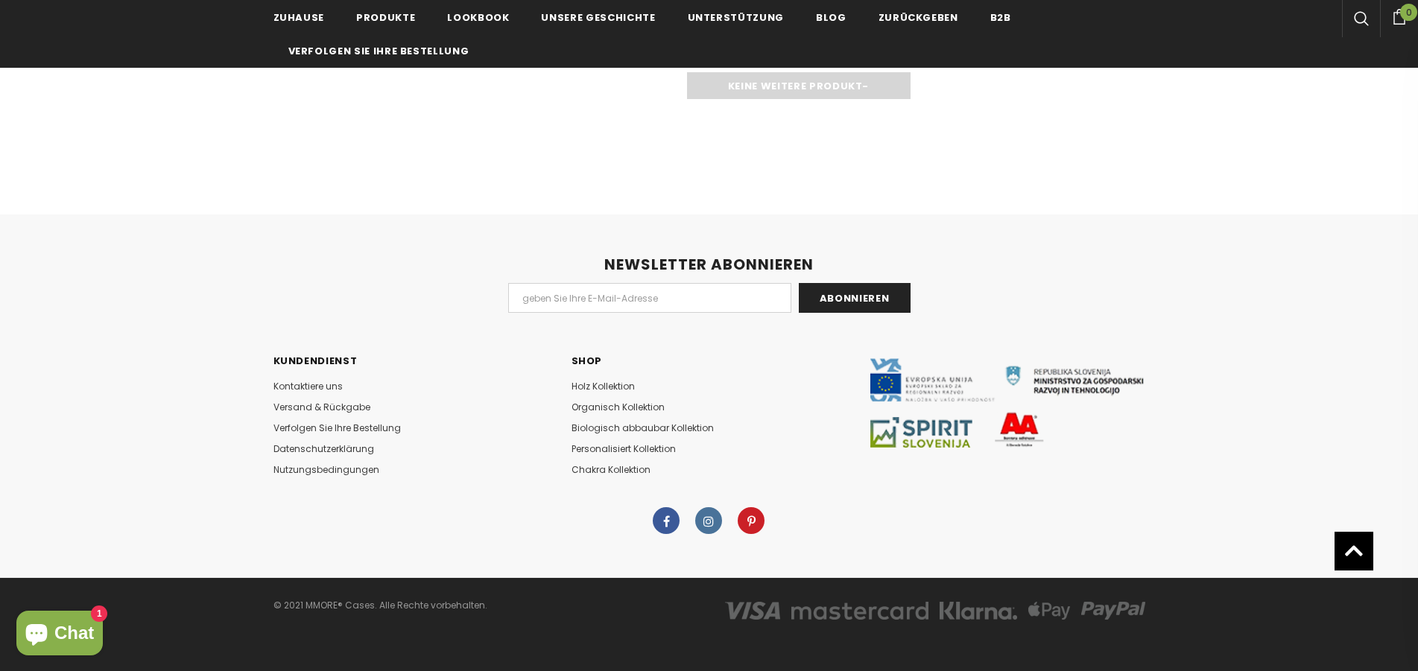
click at [707, 522] on icon at bounding box center [708, 521] width 10 height 9
drag, startPoint x: 272, startPoint y: 604, endPoint x: 509, endPoint y: 613, distance: 237.1
click at [509, 613] on div "© 2021 MMORE® Cases. Alle Rechte vorbehalten." at bounding box center [485, 613] width 447 height 37
click at [510, 613] on div "© 2021 MMORE® Cases. Alle Rechte vorbehalten." at bounding box center [485, 605] width 425 height 21
drag, startPoint x: 1168, startPoint y: 545, endPoint x: 992, endPoint y: 522, distance: 176.5
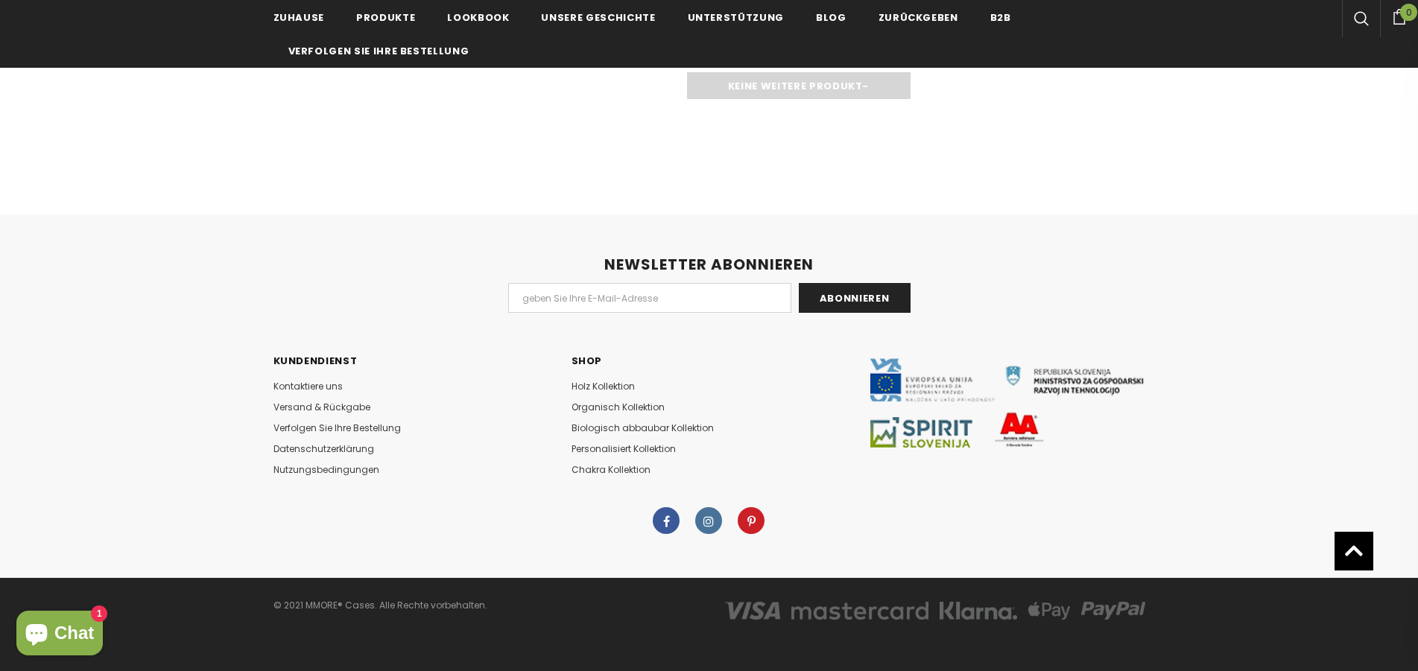
click at [992, 522] on div "NEWSLETTER ABONNIEREN Abonnieren Kundendienst Kontaktiere uns Versand & Rückgab…" at bounding box center [709, 396] width 1418 height 363
drag, startPoint x: 425, startPoint y: 606, endPoint x: 250, endPoint y: 609, distance: 175.1
click at [250, 609] on div "© 2021 MMORE® Cases. Alle Rechte vorbehalten." at bounding box center [709, 624] width 1418 height 94
click at [256, 608] on div "© 2021 MMORE® Cases. Alle Rechte vorbehalten." at bounding box center [709, 624] width 1418 height 94
drag, startPoint x: 272, startPoint y: 605, endPoint x: 488, endPoint y: 610, distance: 216.1
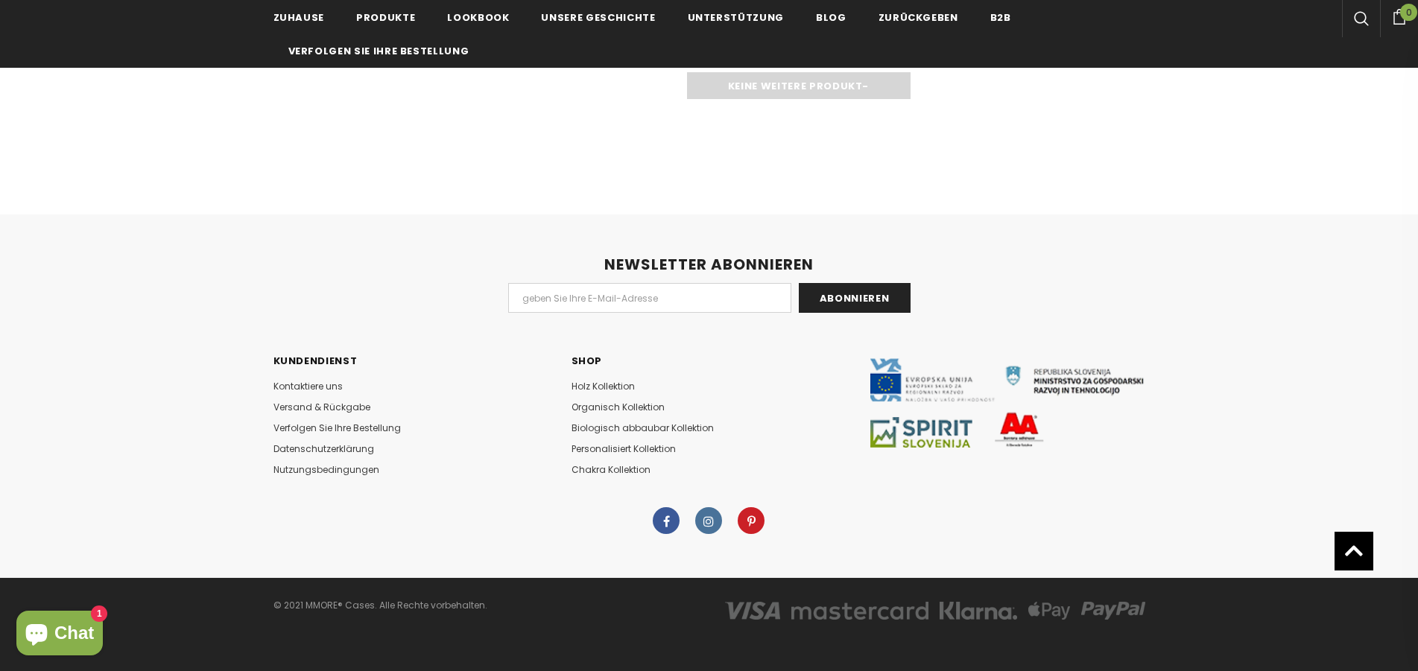
click at [488, 610] on div "© 2021 MMORE® Cases. Alle Rechte vorbehalten." at bounding box center [485, 613] width 447 height 37
click at [488, 610] on div "© 2021 MMORE® Cases. Alle Rechte vorbehalten." at bounding box center [485, 605] width 425 height 21
click at [360, 472] on span "Nutzungsbedingungen" at bounding box center [326, 469] width 106 height 13
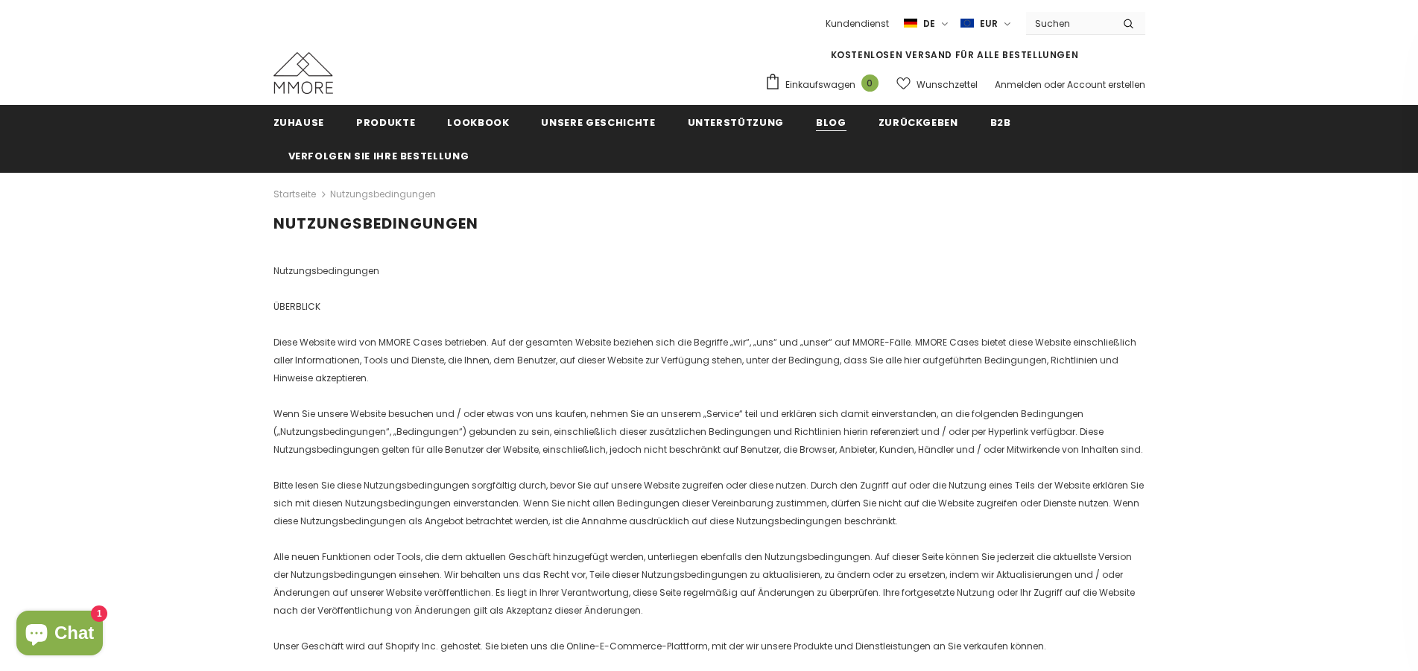
click at [816, 125] on span "Blog" at bounding box center [831, 122] width 31 height 14
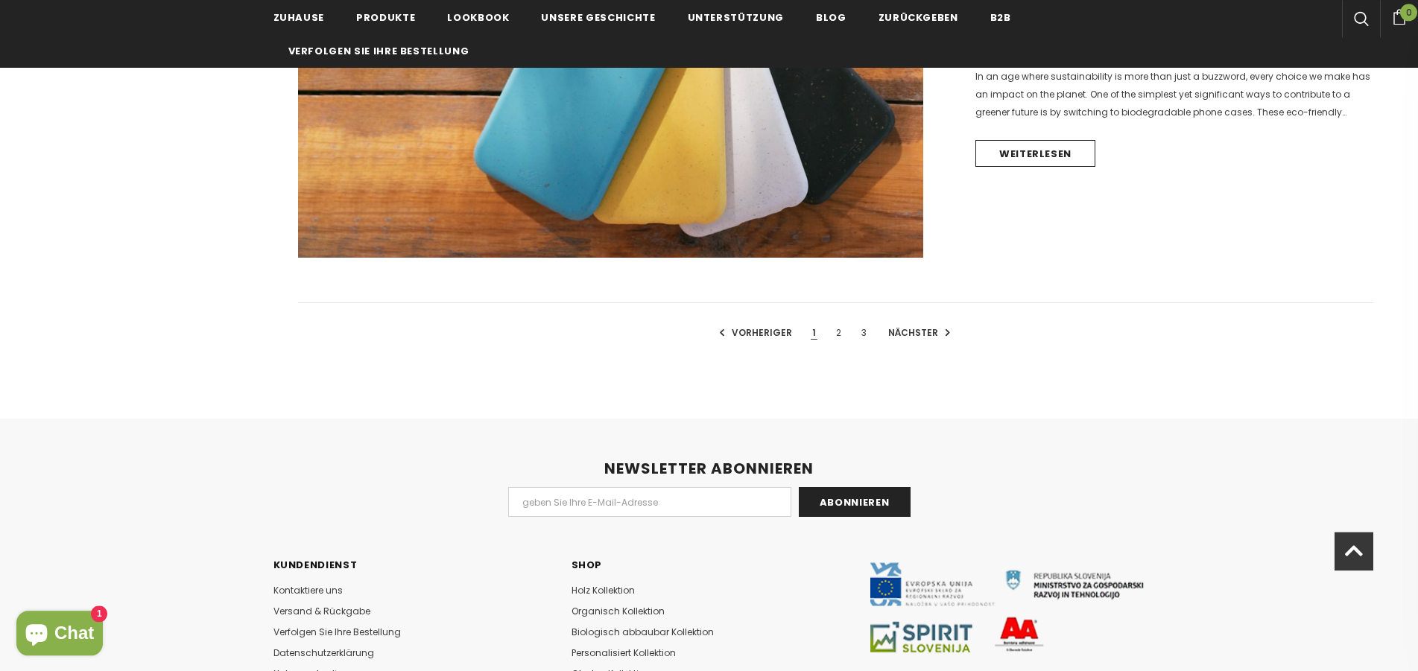
scroll to position [1863, 0]
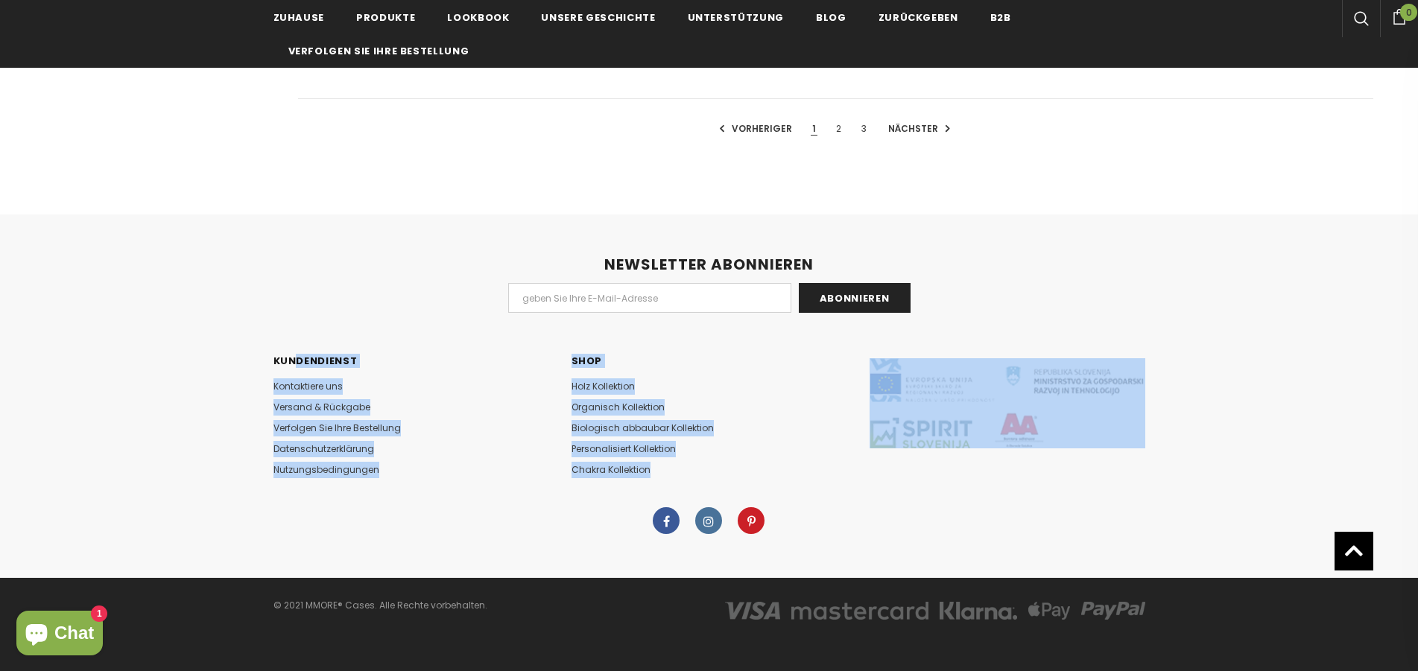
drag, startPoint x: 1087, startPoint y: 529, endPoint x: 234, endPoint y: 339, distance: 874.1
click at [234, 339] on div "NEWSLETTER ABONNIEREN Abonnieren Kundendienst Kontaktiere uns Versand & Rückgab…" at bounding box center [709, 396] width 1418 height 363
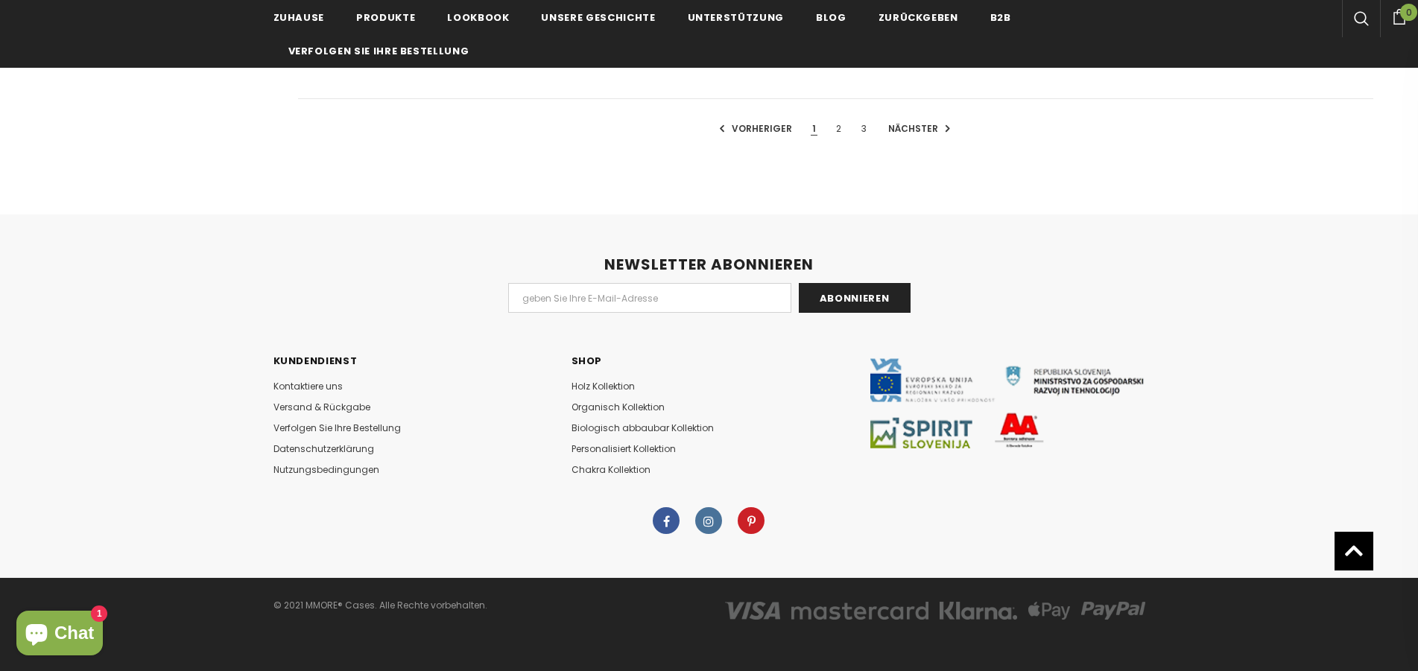
click at [230, 341] on div "NEWSLETTER ABONNIEREN Abonnieren Kundendienst Kontaktiere uns Versand & Rückgab…" at bounding box center [709, 396] width 1418 height 363
click at [325, 389] on span "Kontaktiere uns" at bounding box center [307, 386] width 69 height 13
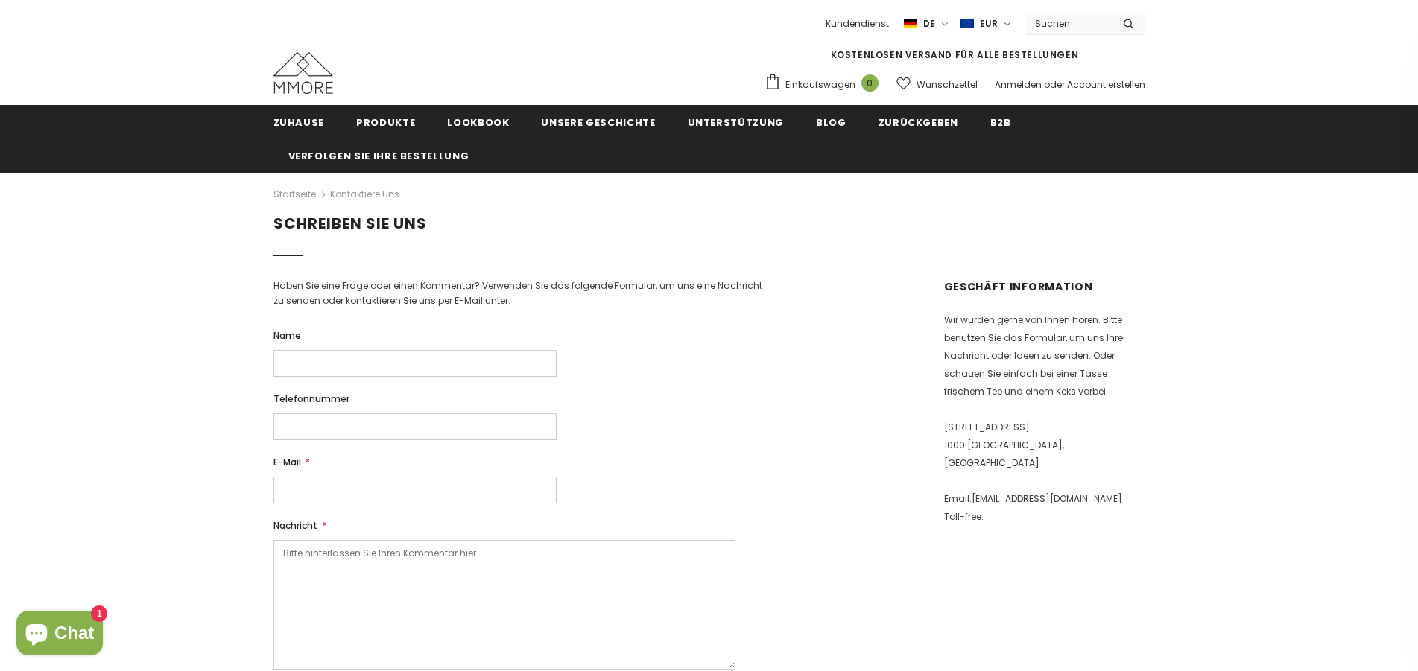
click at [297, 76] on img at bounding box center [303, 73] width 60 height 42
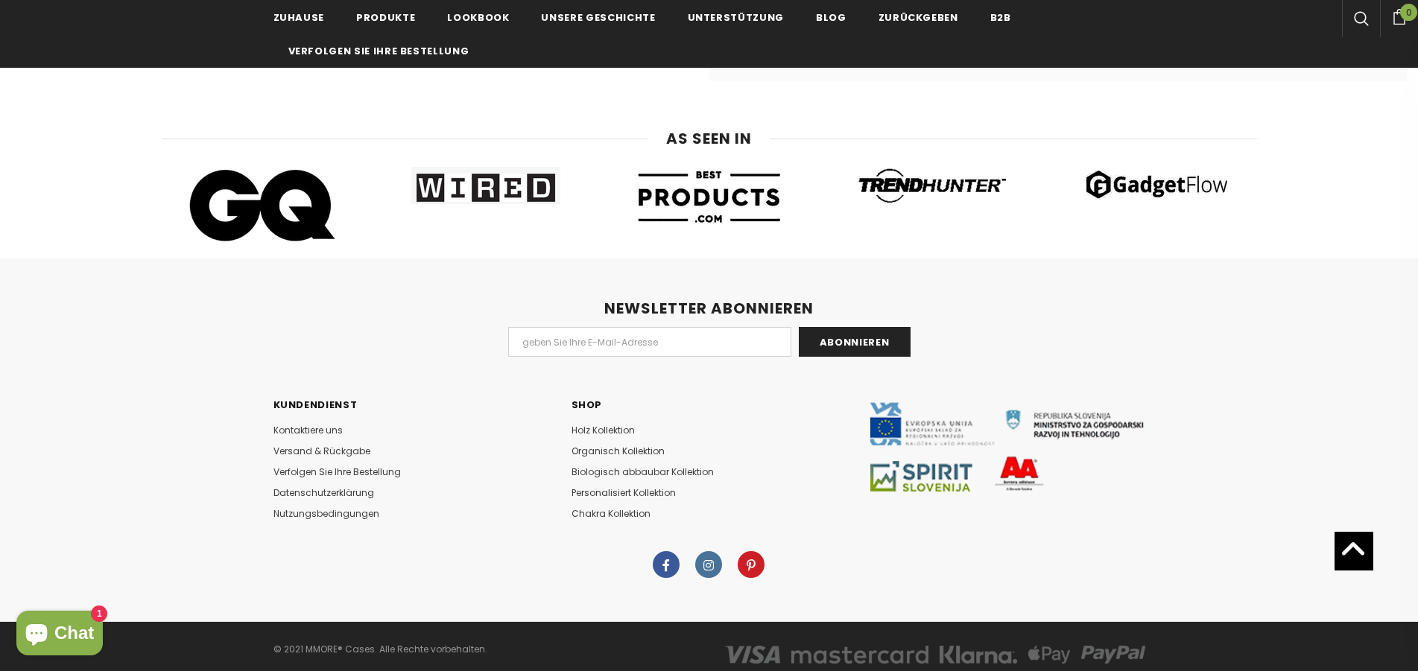
scroll to position [9203, 0]
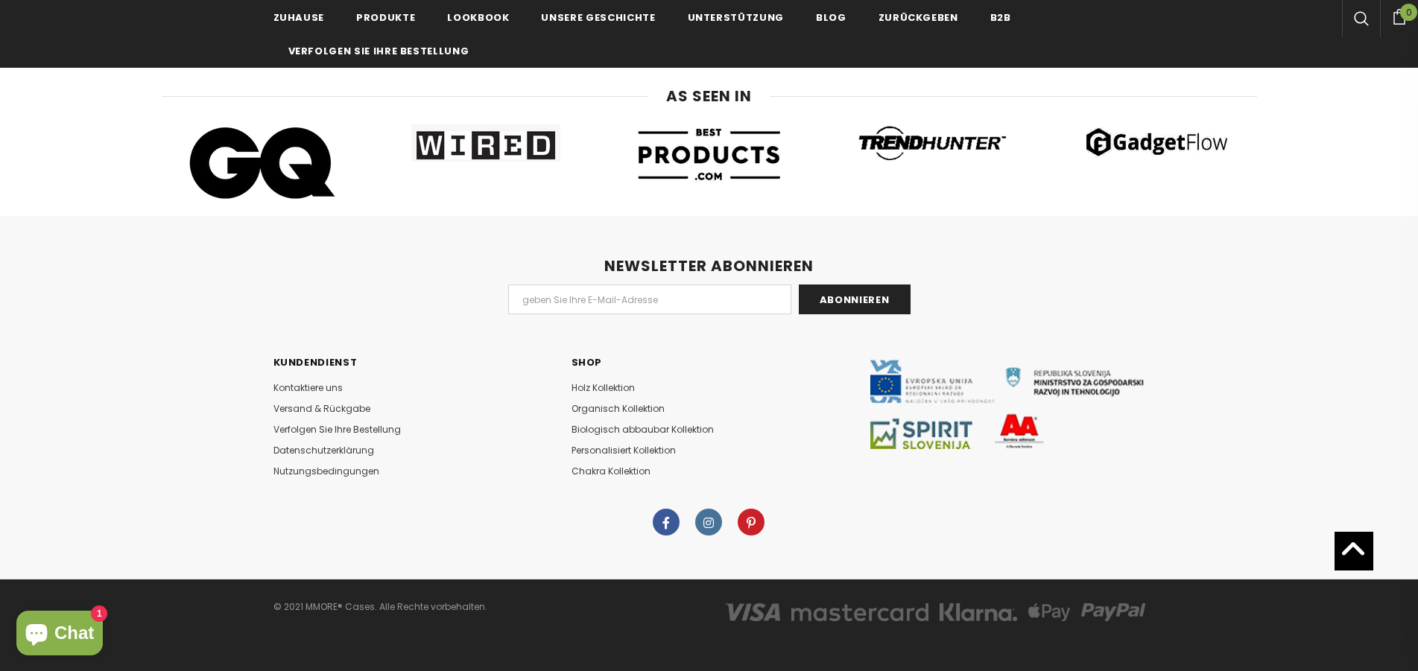
click at [692, 605] on div "© 2021 MMORE® Cases. Alle Rechte vorbehalten." at bounding box center [485, 607] width 425 height 21
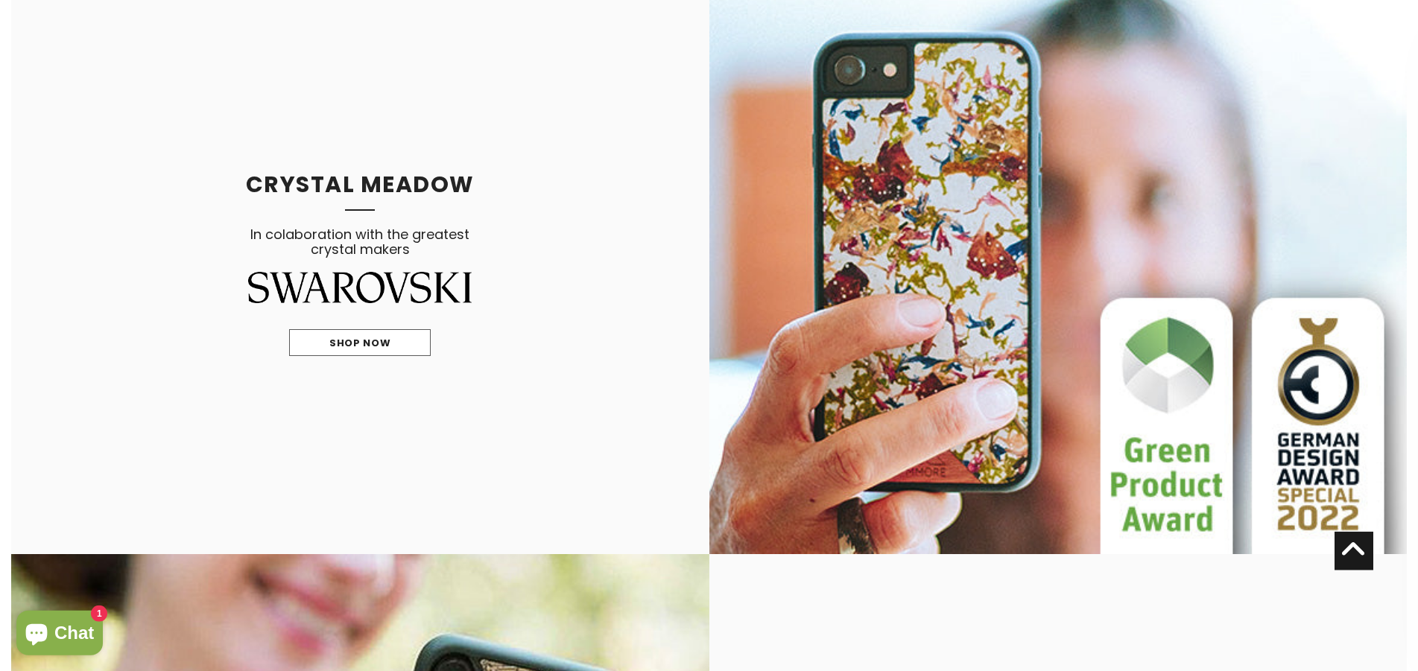
scroll to position [0, 0]
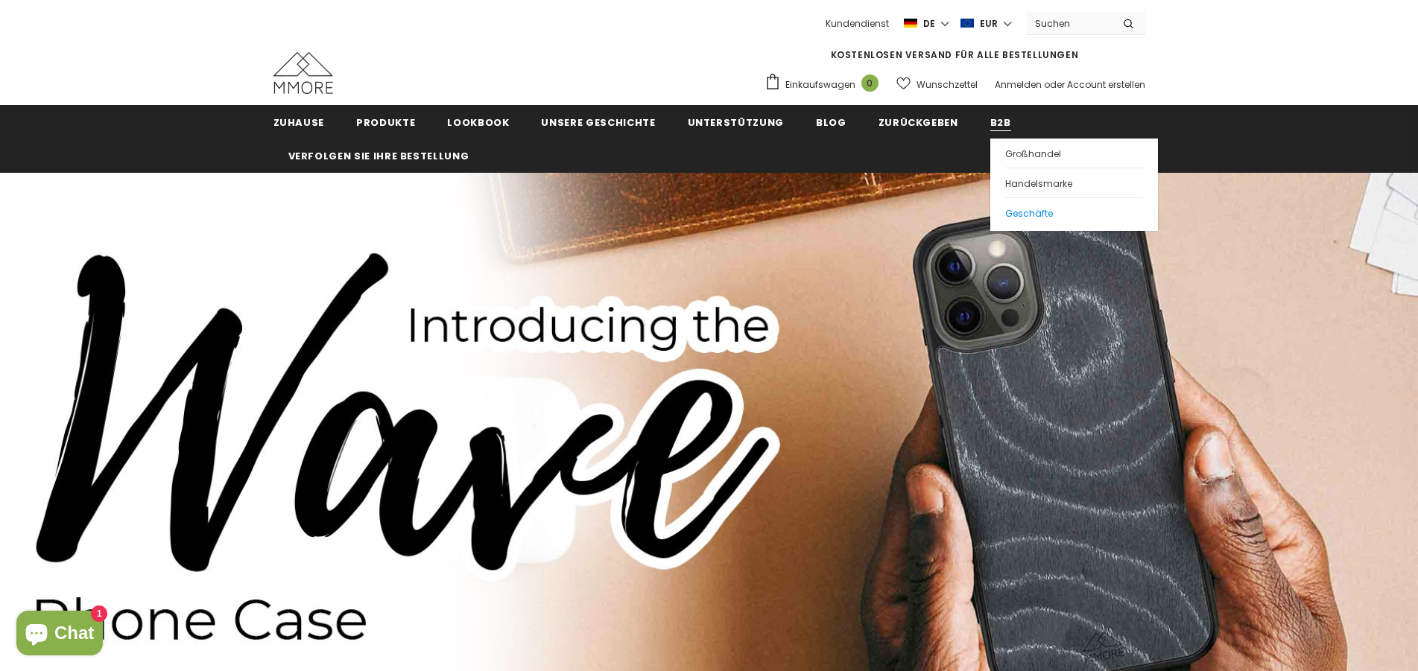
click at [1005, 207] on link "Geschäfte" at bounding box center [1074, 212] width 138 height 30
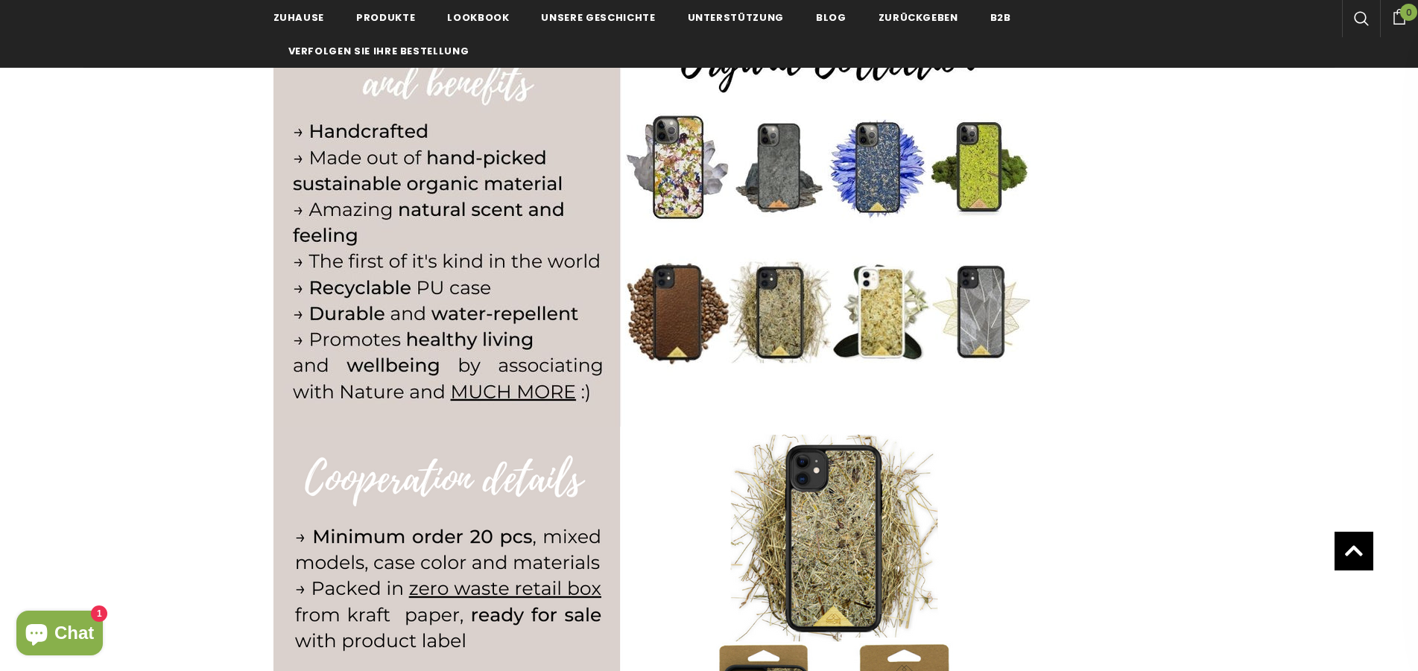
scroll to position [952, 0]
